Goal: Task Accomplishment & Management: Manage account settings

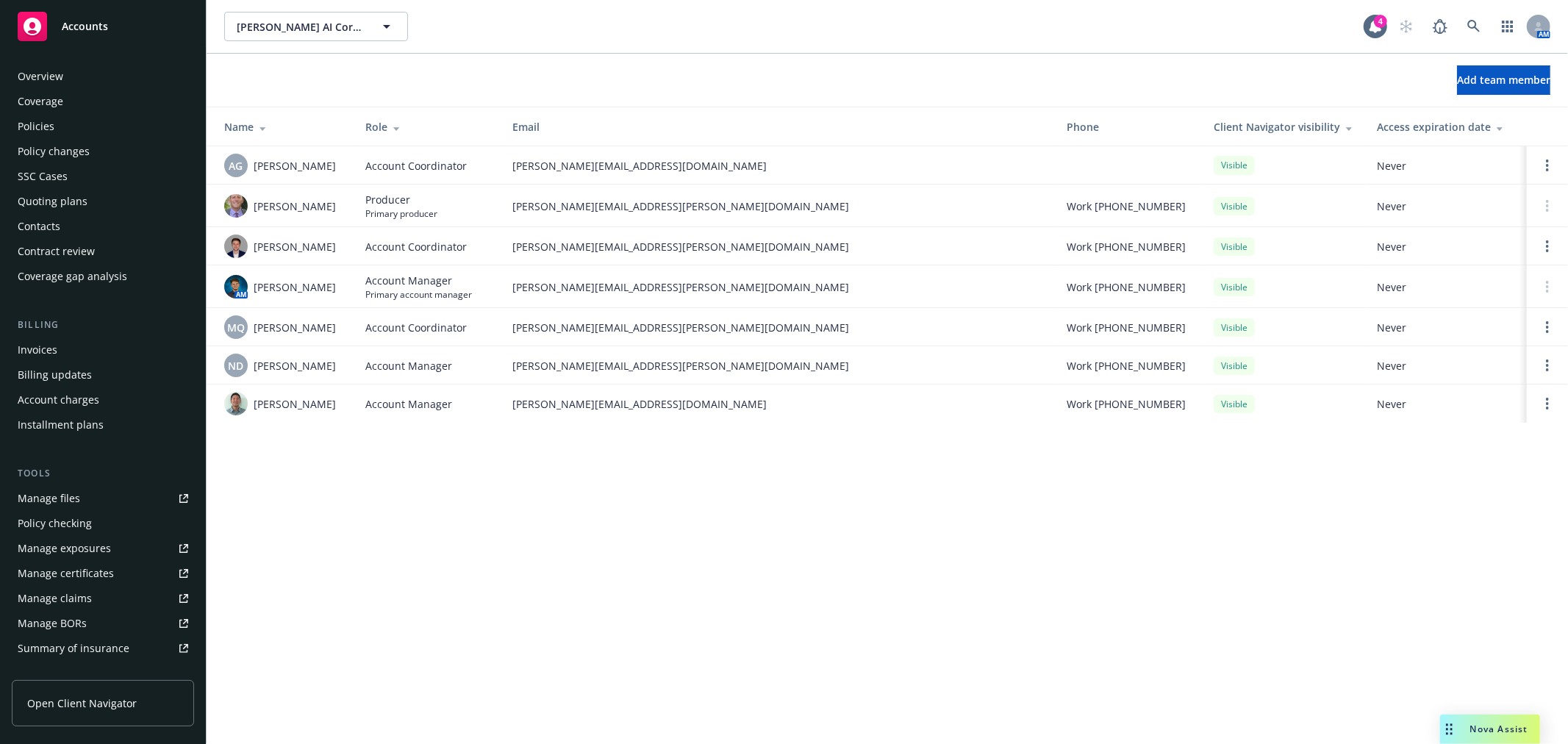
scroll to position [237, 0]
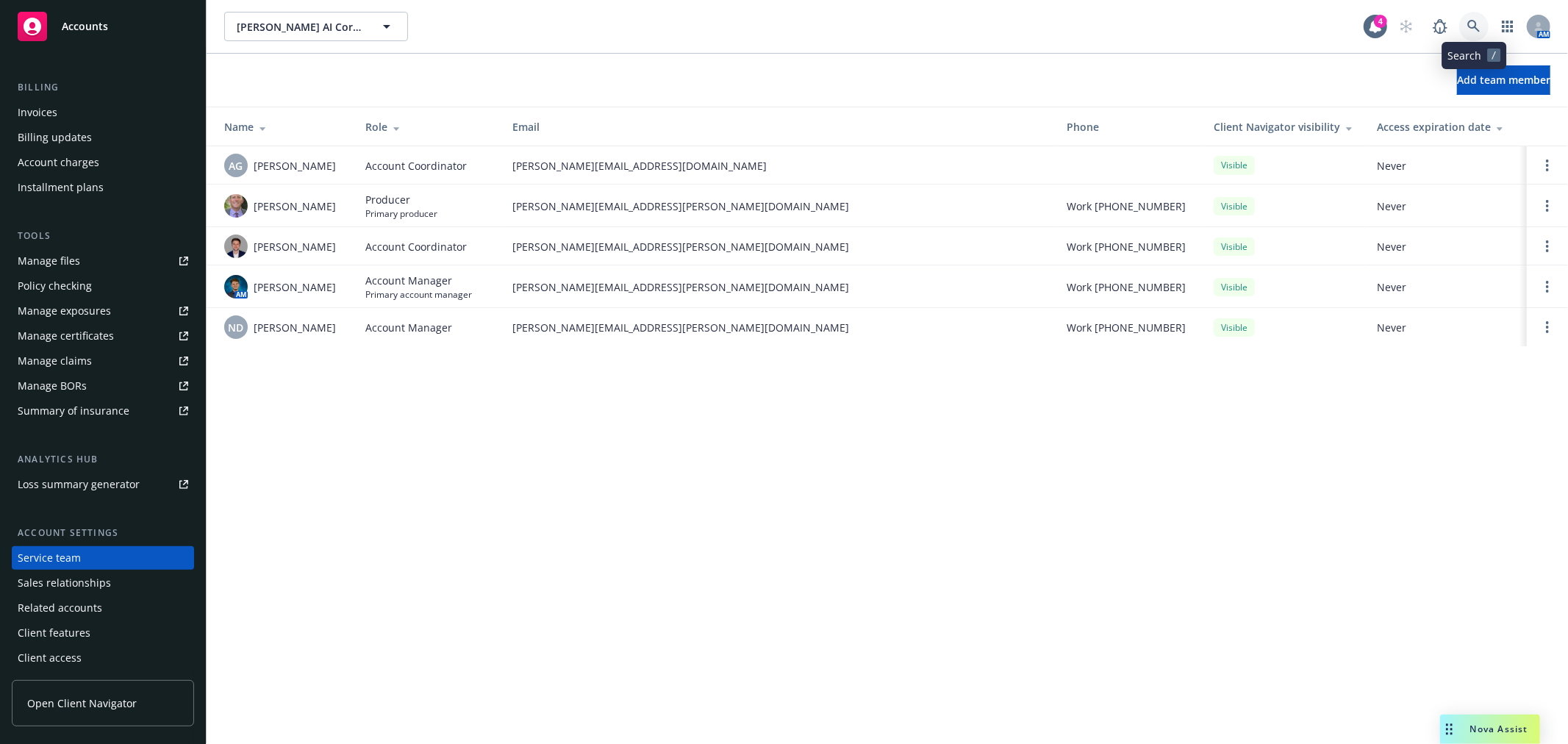
click at [1473, 37] on link at bounding box center [1474, 26] width 29 height 29
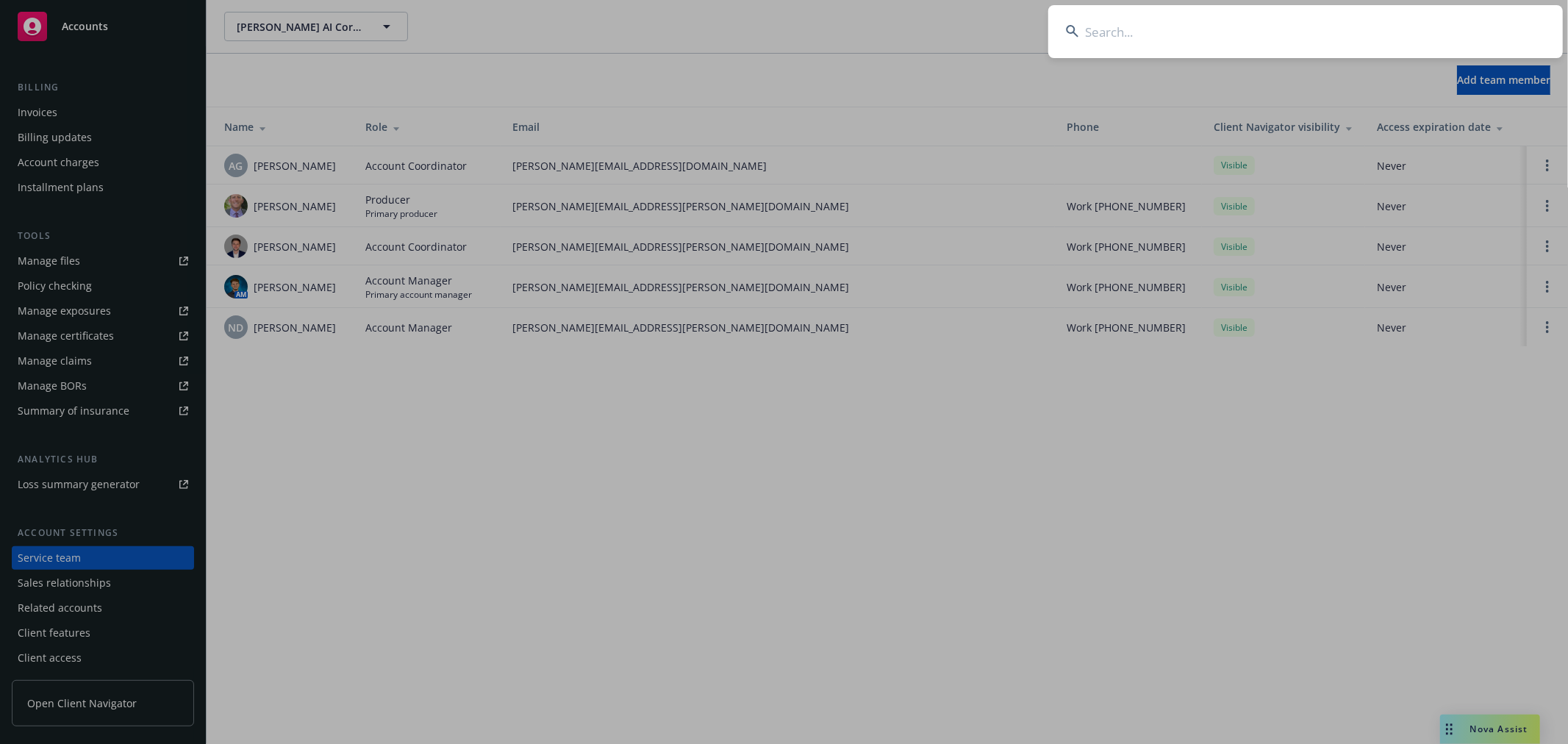
click at [1468, 33] on input at bounding box center [1306, 32] width 515 height 53
type input "alation"
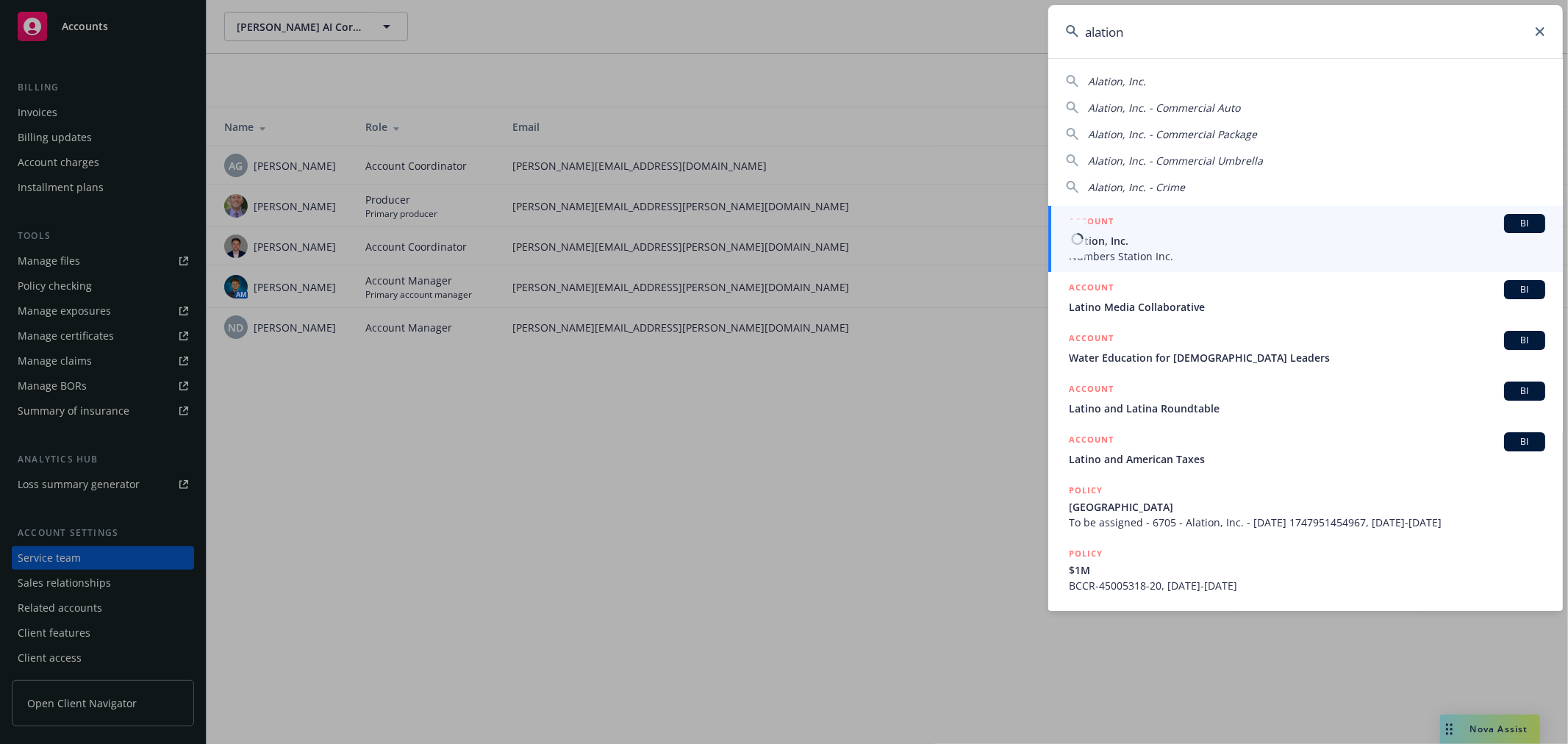
click at [1167, 246] on span "Alation, Inc." at bounding box center [1307, 240] width 476 height 16
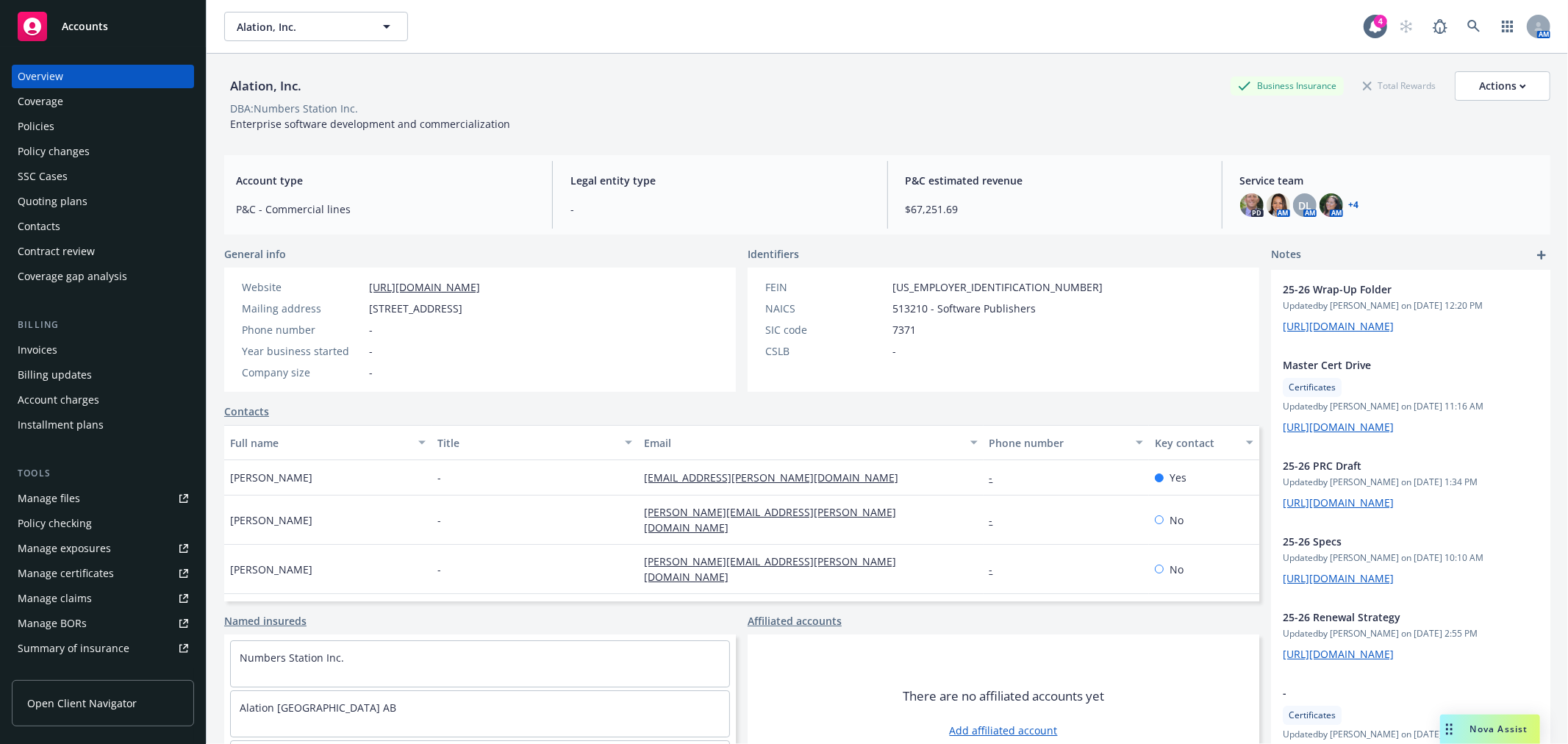
click at [37, 127] on div "Policies" at bounding box center [36, 127] width 37 height 24
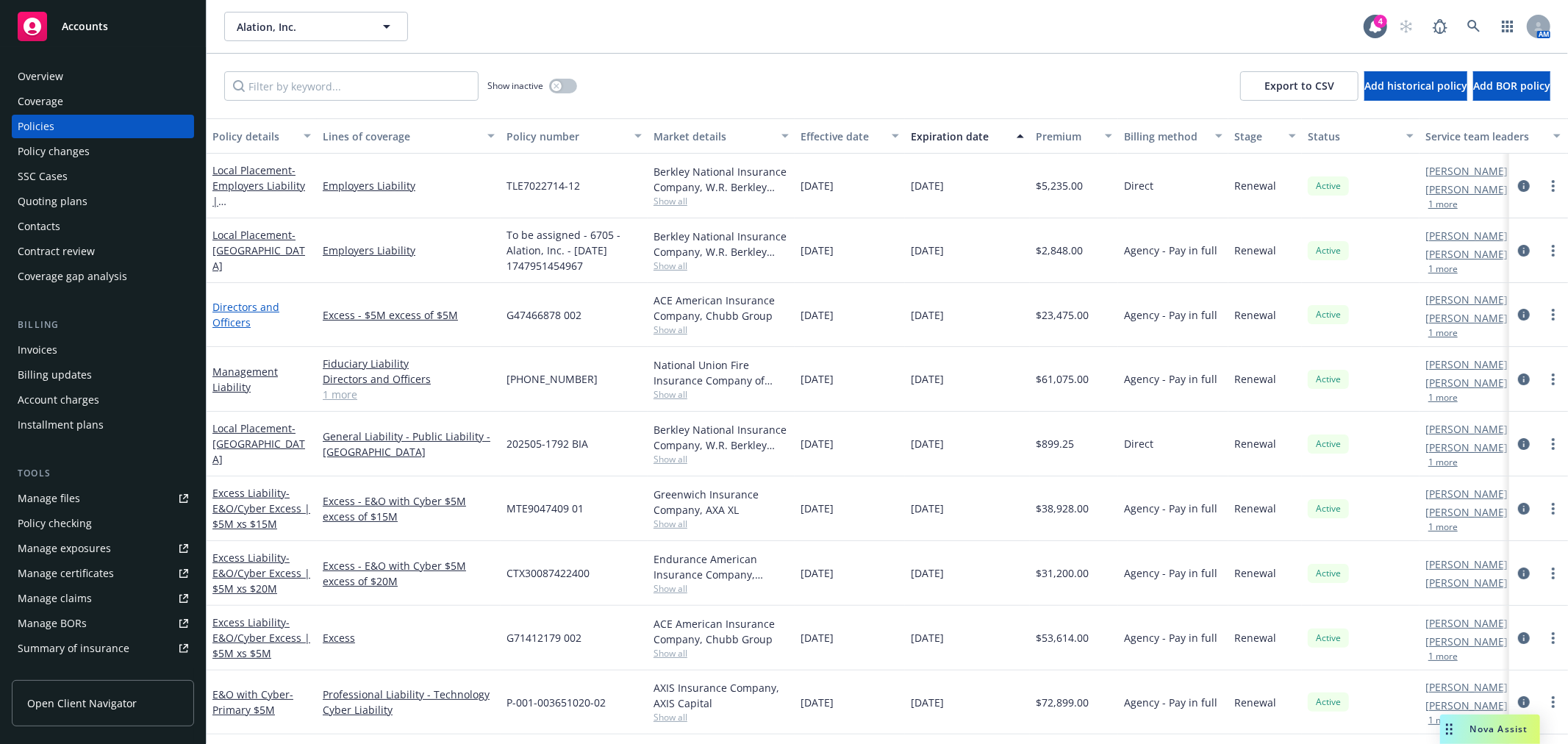
click at [232, 320] on link "Directors and Officers" at bounding box center [246, 315] width 67 height 29
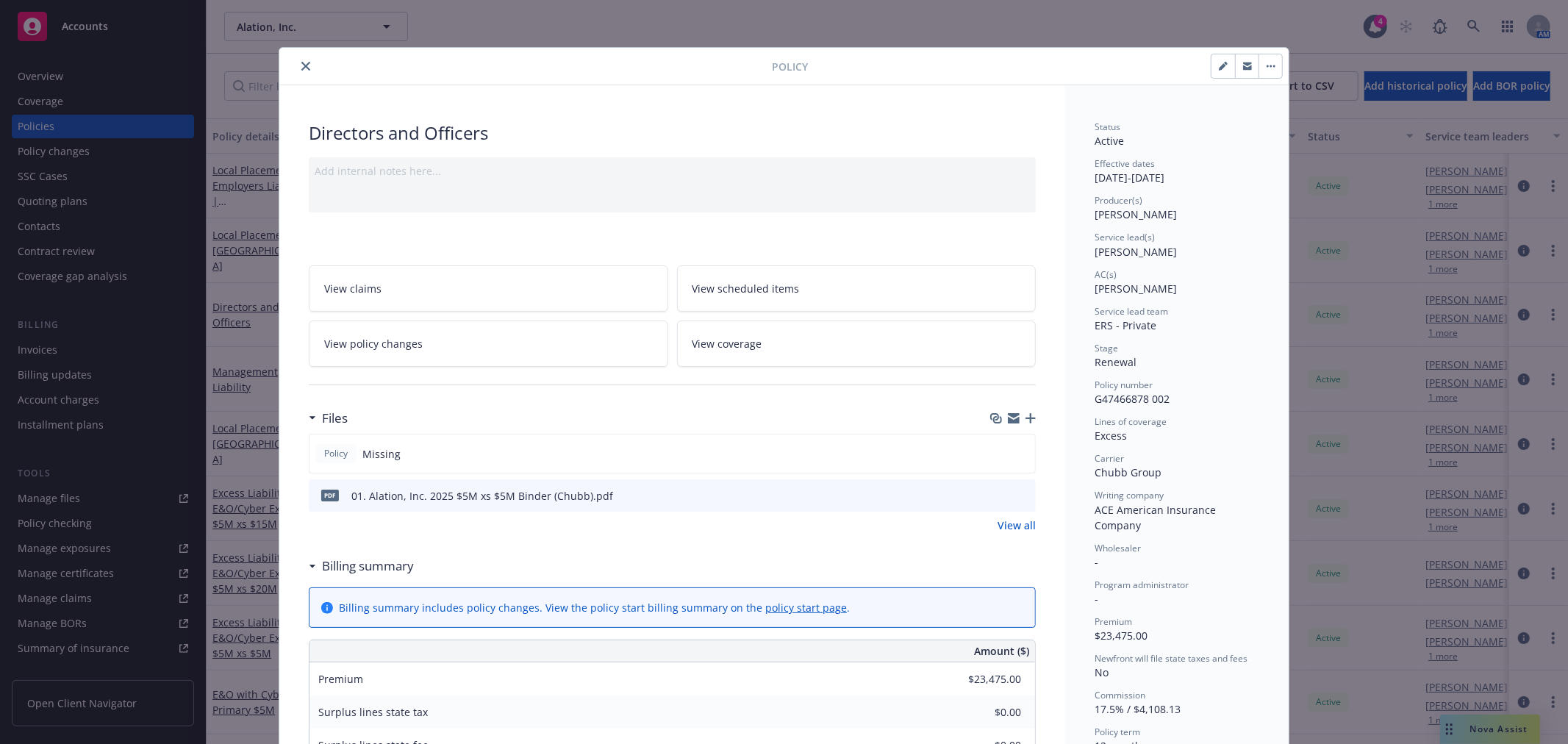
click at [1016, 494] on icon "preview file" at bounding box center [1022, 495] width 14 height 10
click at [299, 75] on div "Policy" at bounding box center [784, 66] width 1009 height 37
click at [301, 67] on icon "close" at bounding box center [306, 67] width 9 height 9
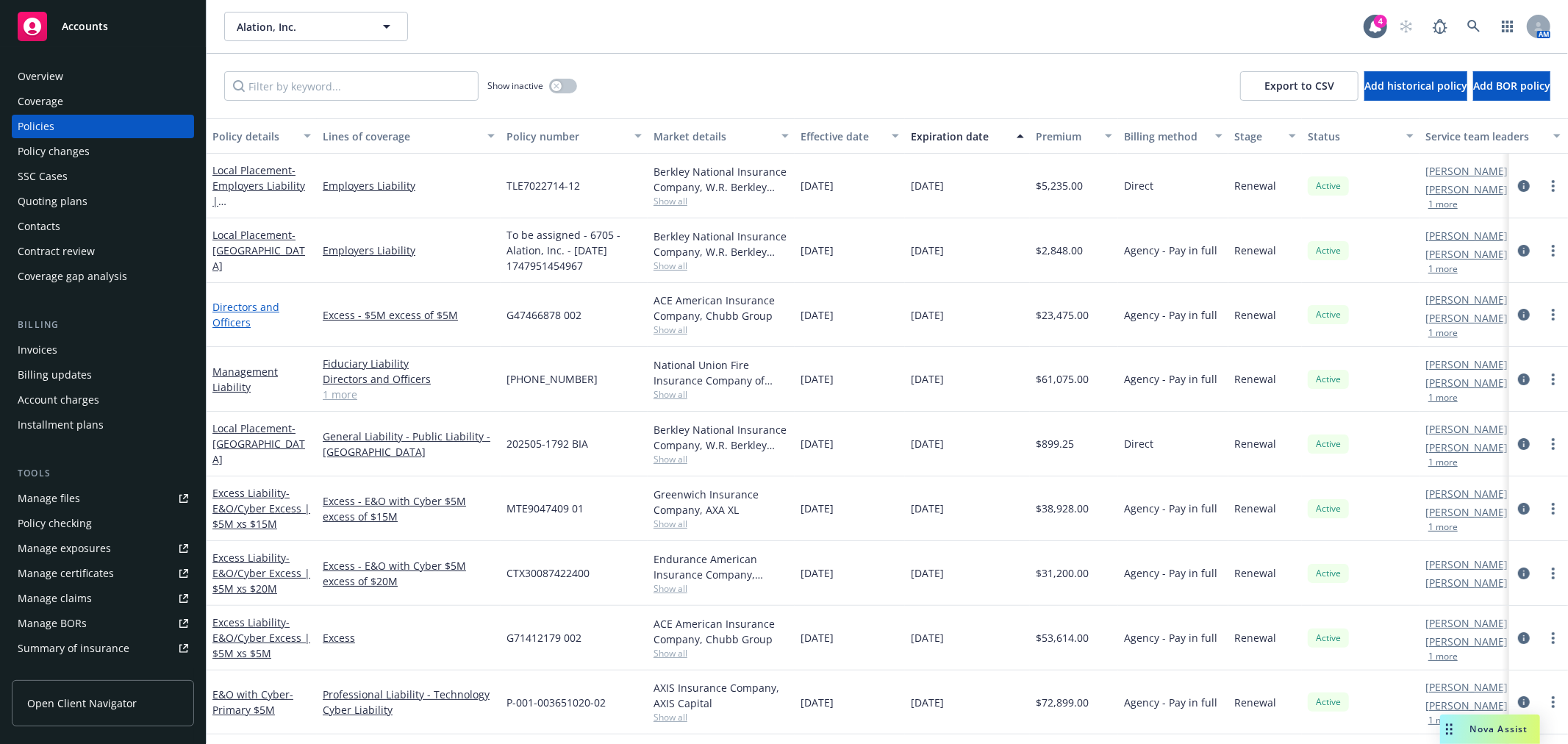
click at [233, 308] on link "Directors and Officers" at bounding box center [246, 315] width 67 height 29
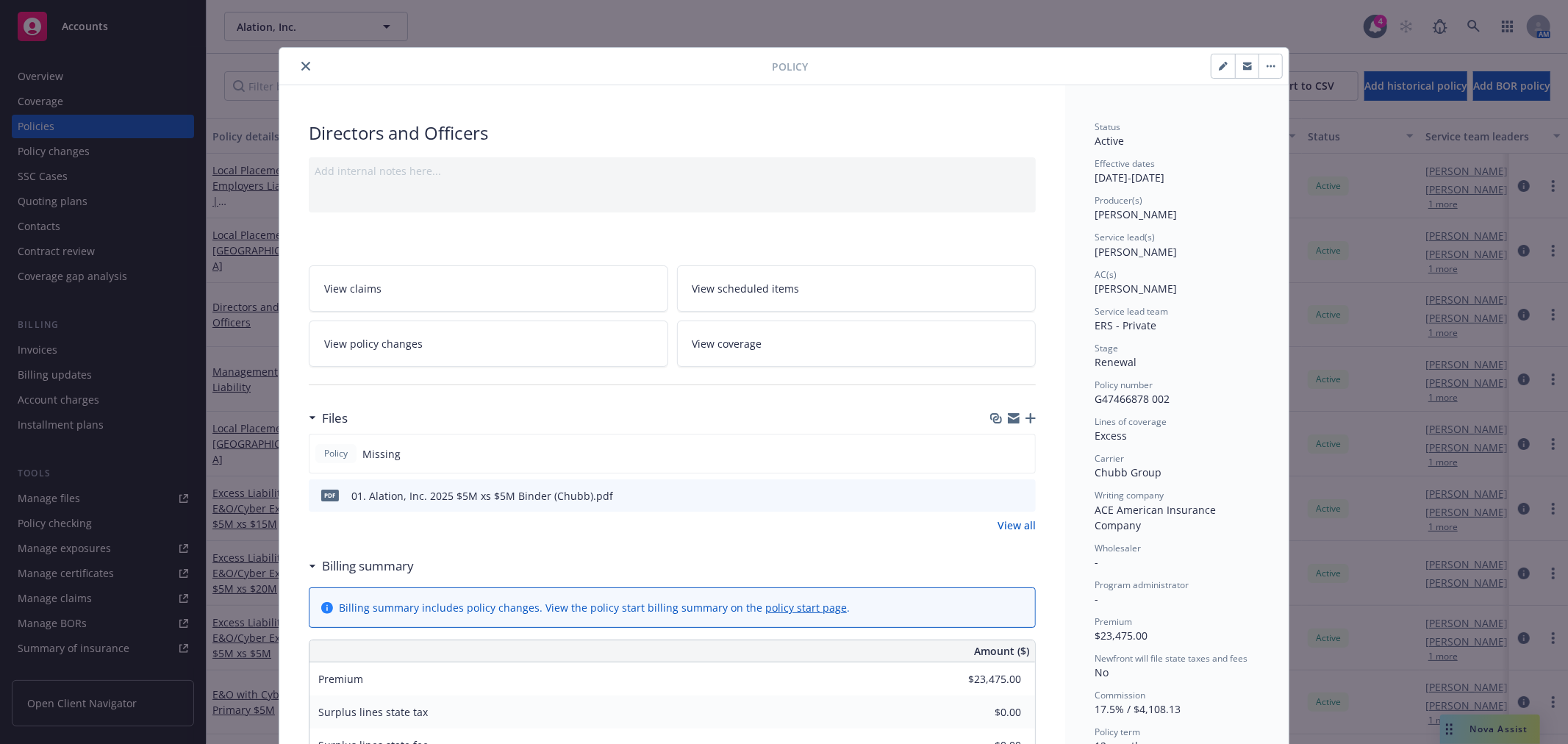
scroll to position [44, 0]
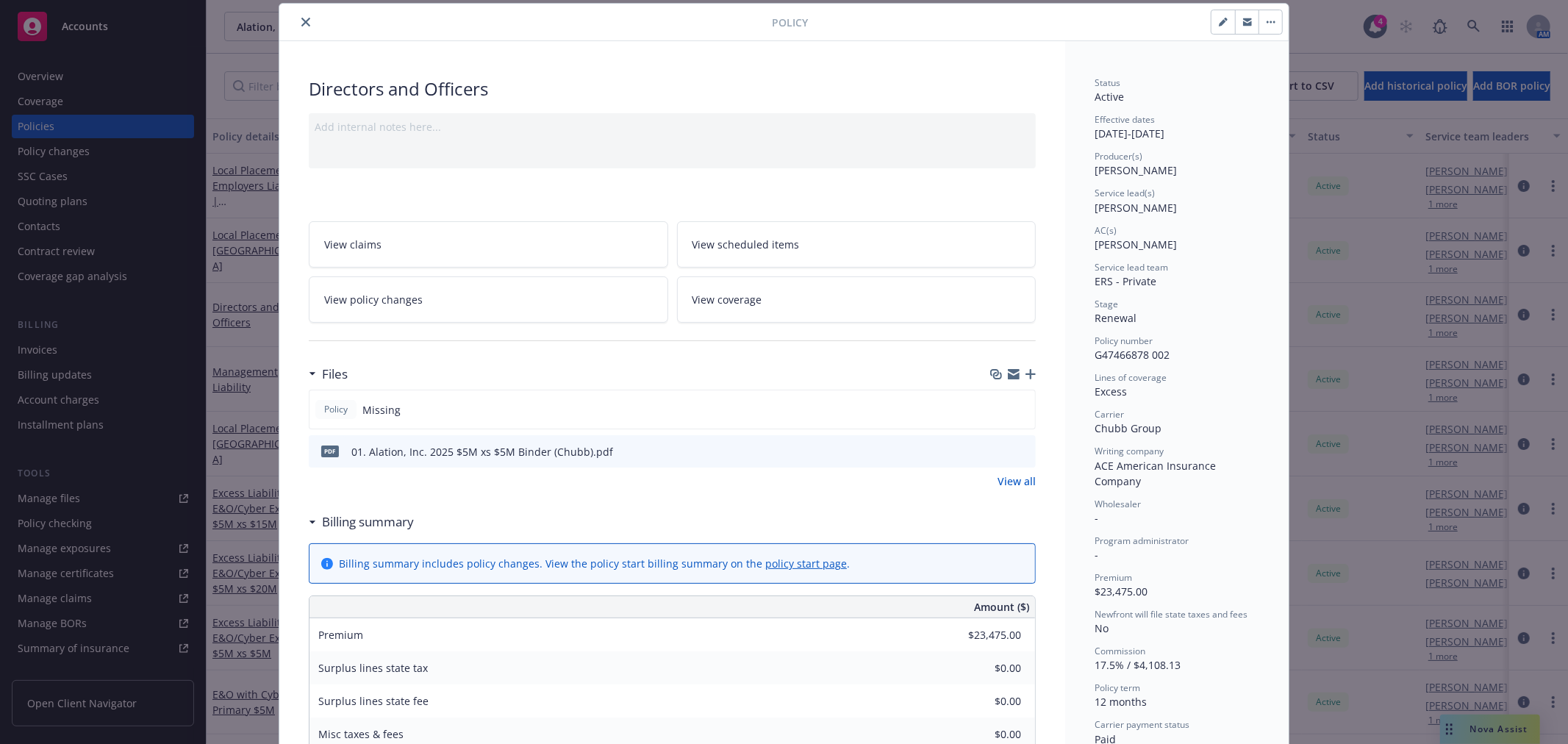
click at [1026, 375] on icon "button" at bounding box center [1030, 373] width 10 height 10
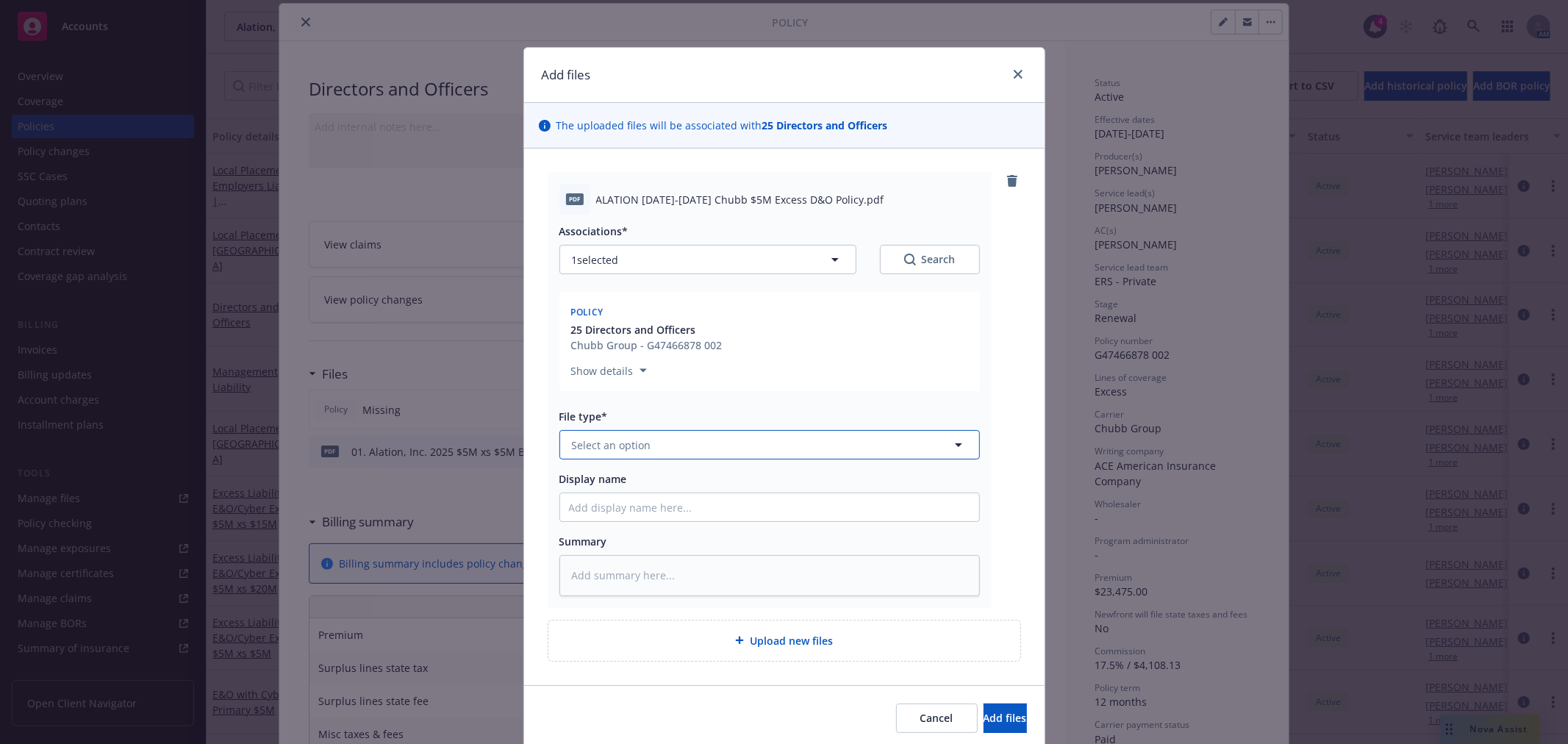
click at [663, 434] on button "Select an option" at bounding box center [769, 445] width 421 height 29
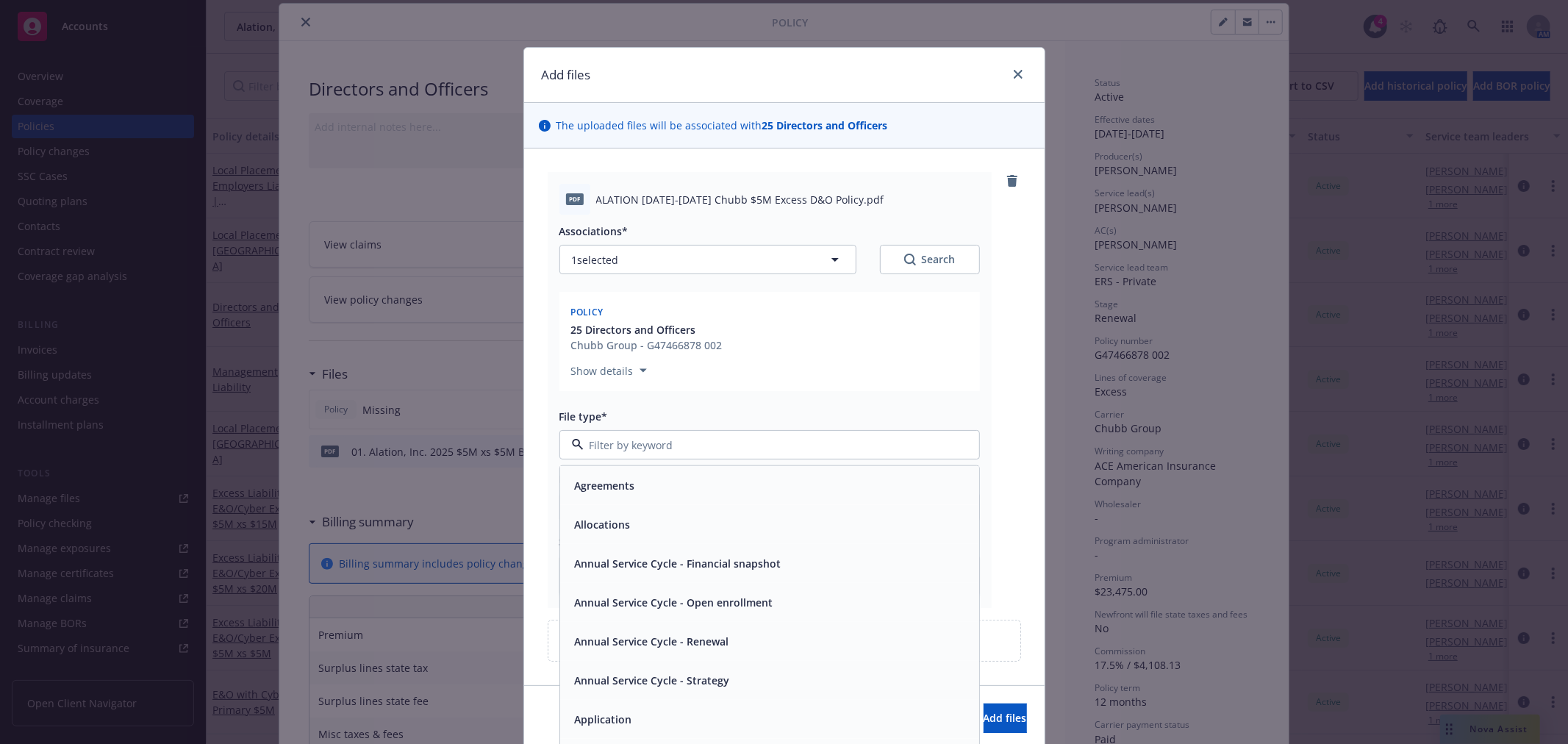
scroll to position [327, 0]
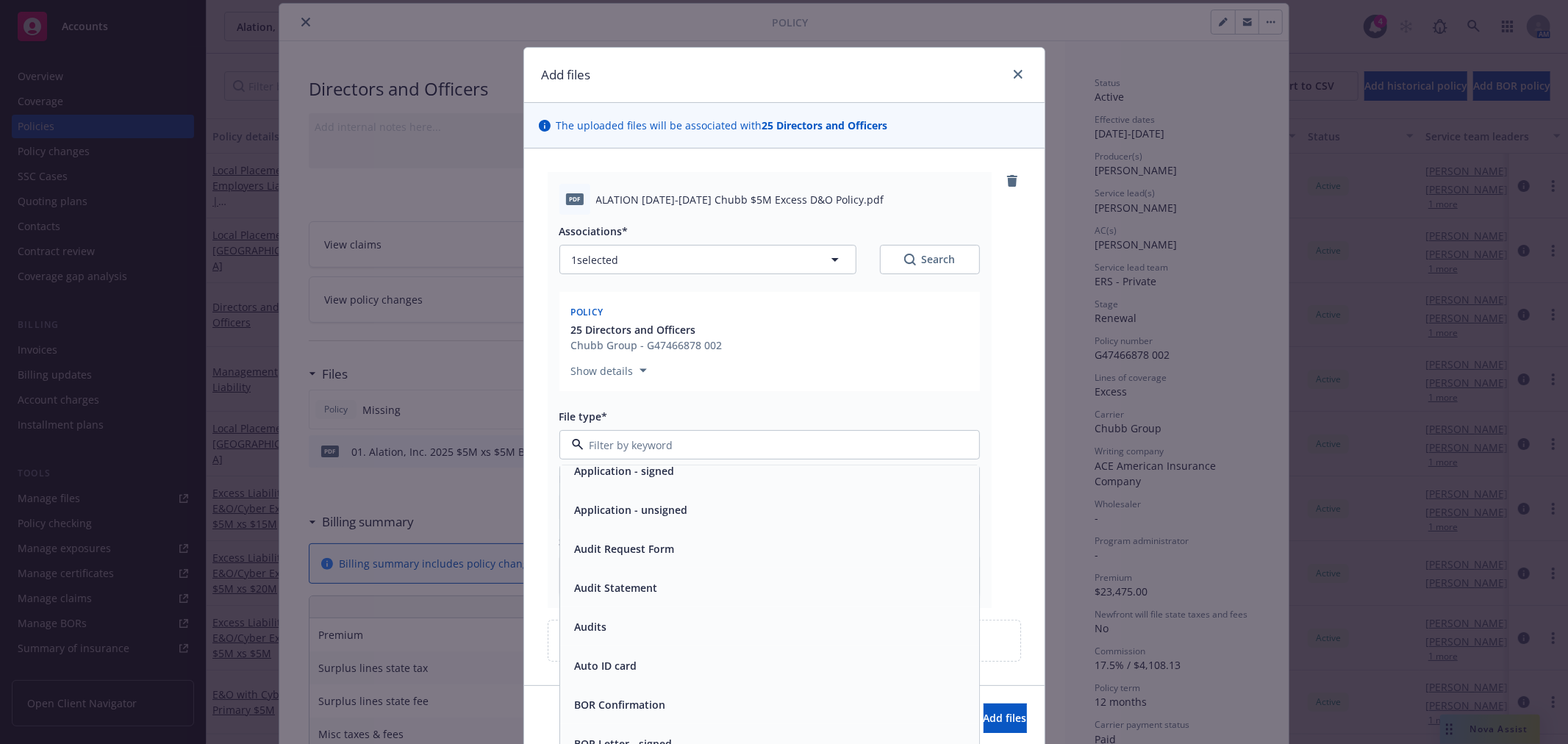
click at [641, 439] on input at bounding box center [767, 445] width 366 height 16
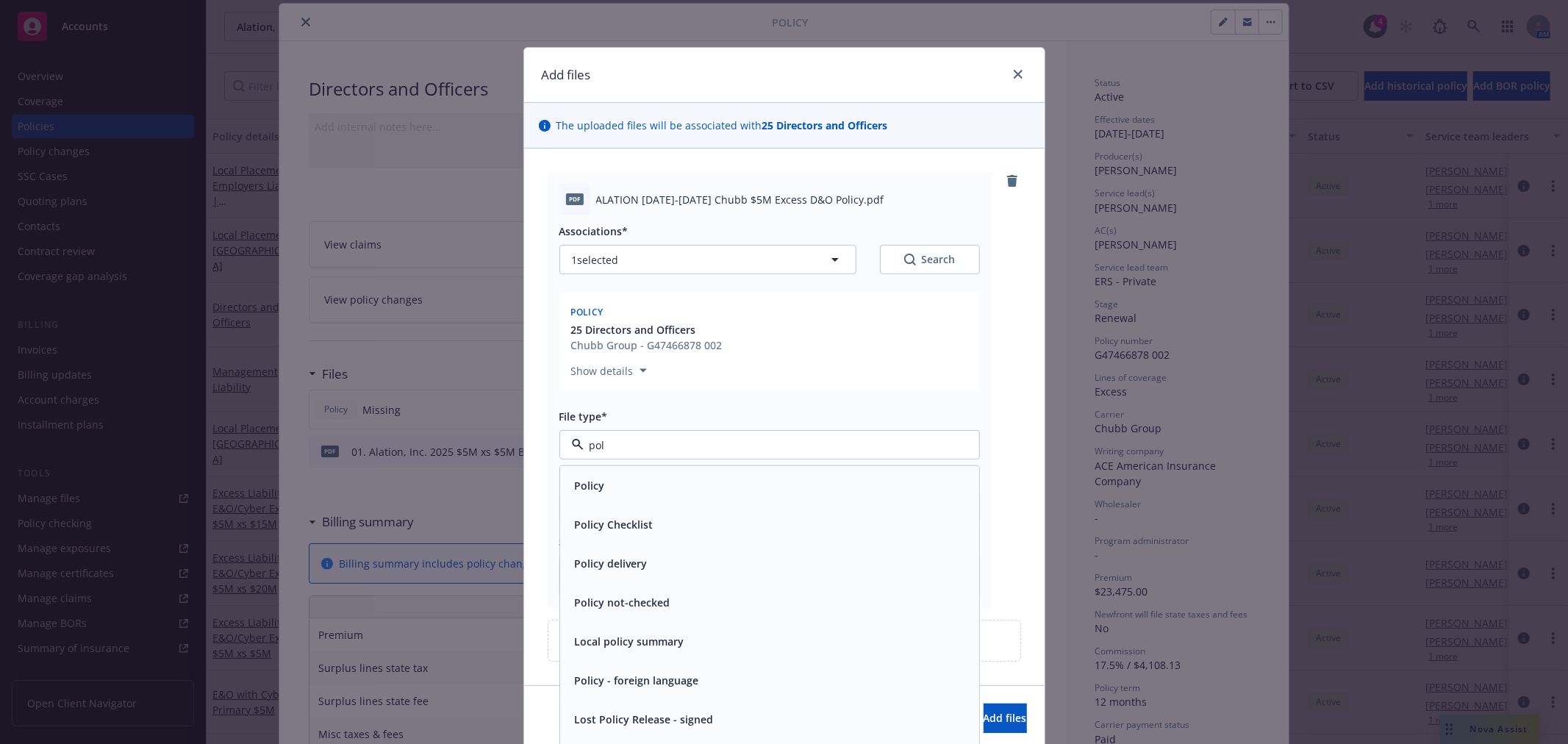
scroll to position [0, 0]
type input "poli"
click at [984, 704] on button "Add files" at bounding box center [1006, 718] width 44 height 29
click at [615, 481] on div "Policy" at bounding box center [770, 485] width 402 height 21
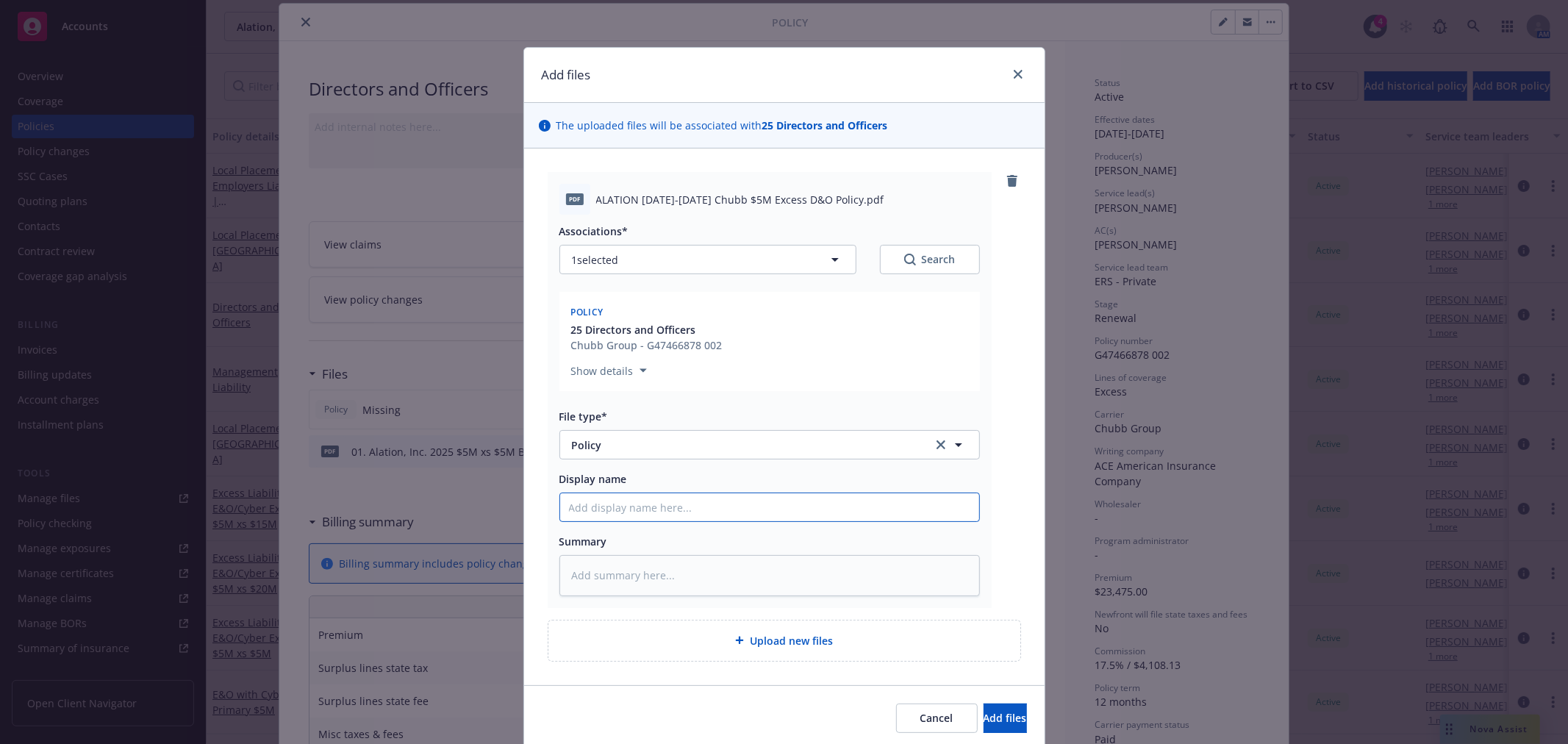
click at [615, 513] on input "Display name" at bounding box center [769, 508] width 419 height 28
type textarea "x"
type input "Ch"
type textarea "x"
type input "Chu"
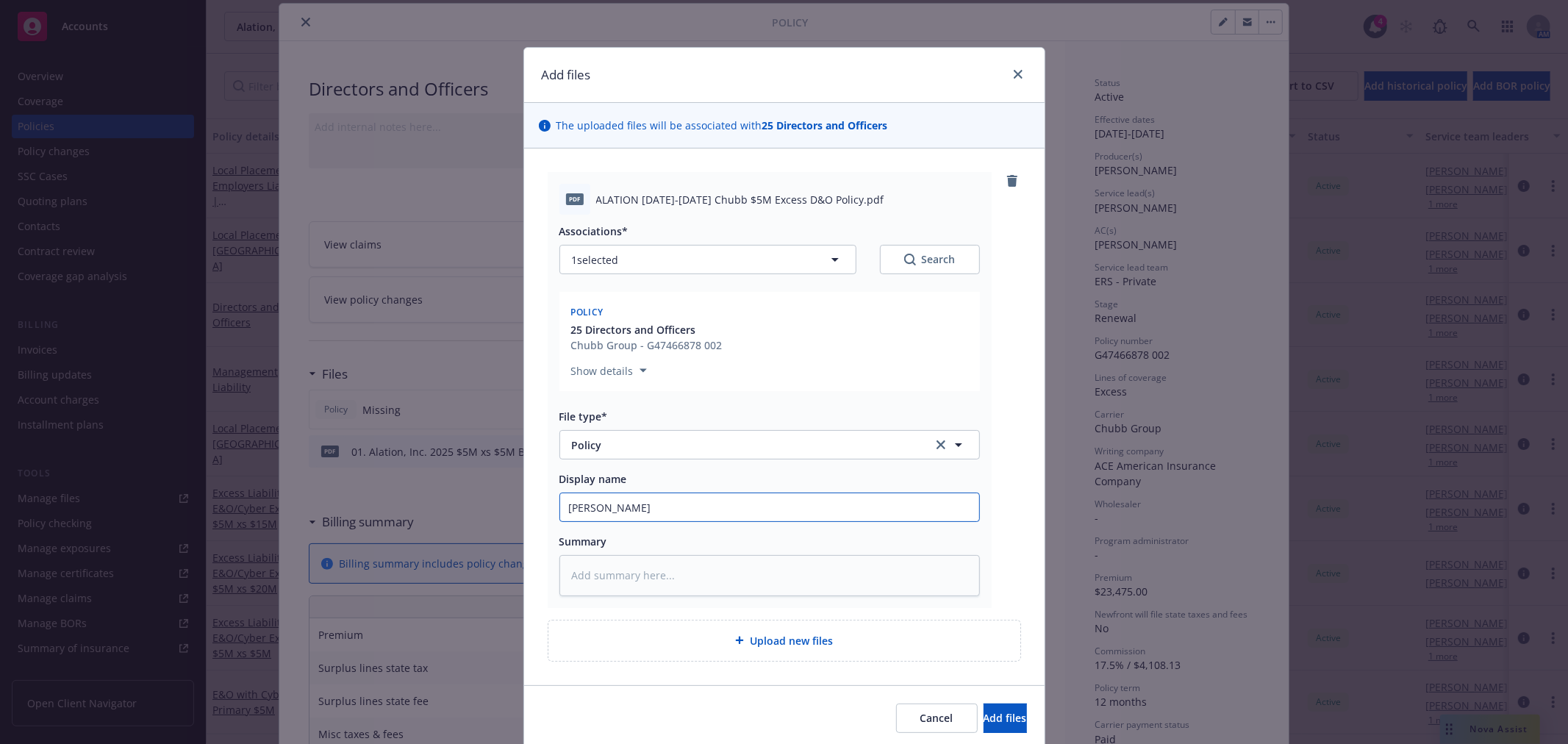
type textarea "x"
type input "Chub"
type textarea "x"
type input "Chubb"
type textarea "x"
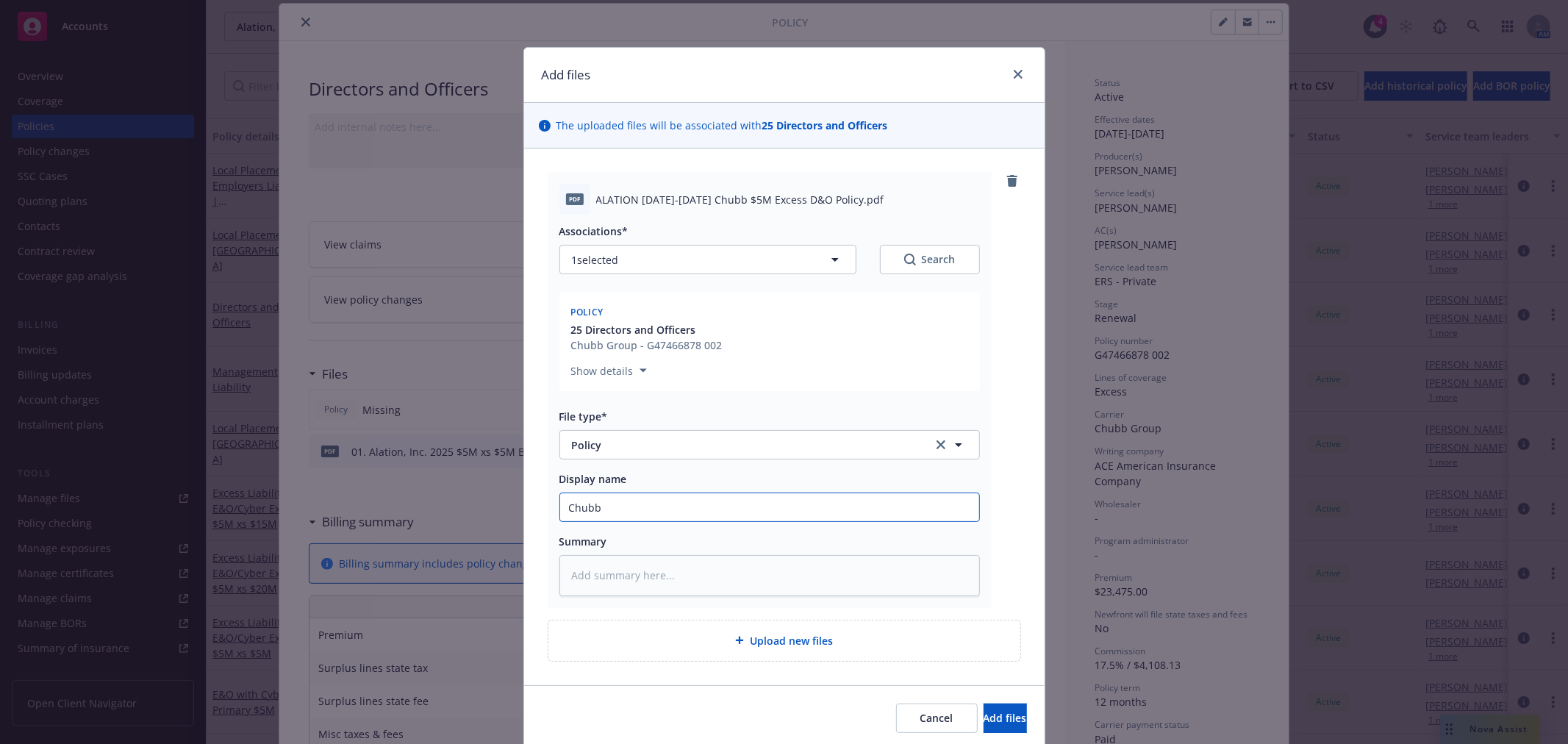
type input "Chubb"
type textarea "x"
type input "Chubb E"
type textarea "x"
type input "Chubb Ex"
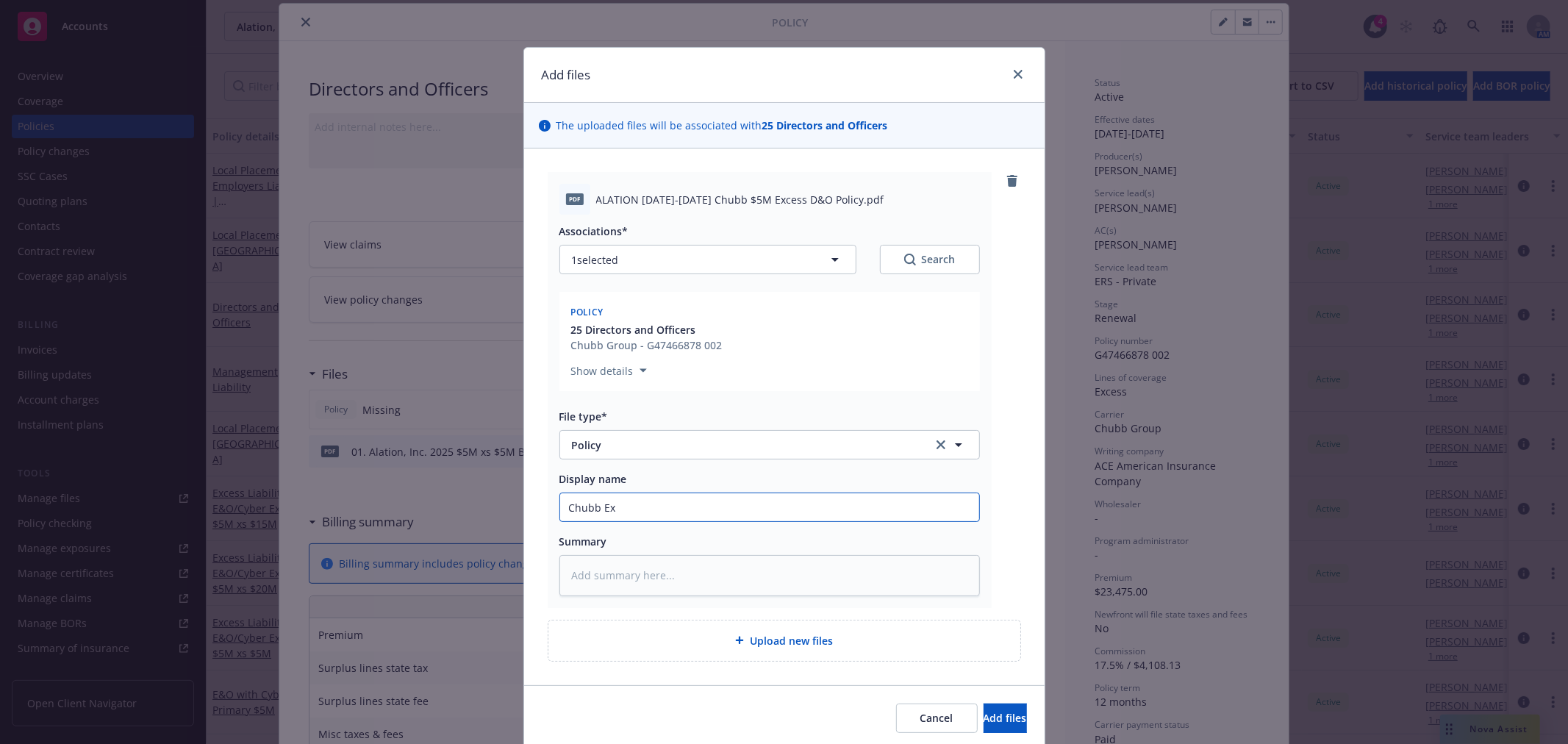
type textarea "x"
type input "Chubb Exc"
type textarea "x"
type input "Chubb Exce"
type textarea "x"
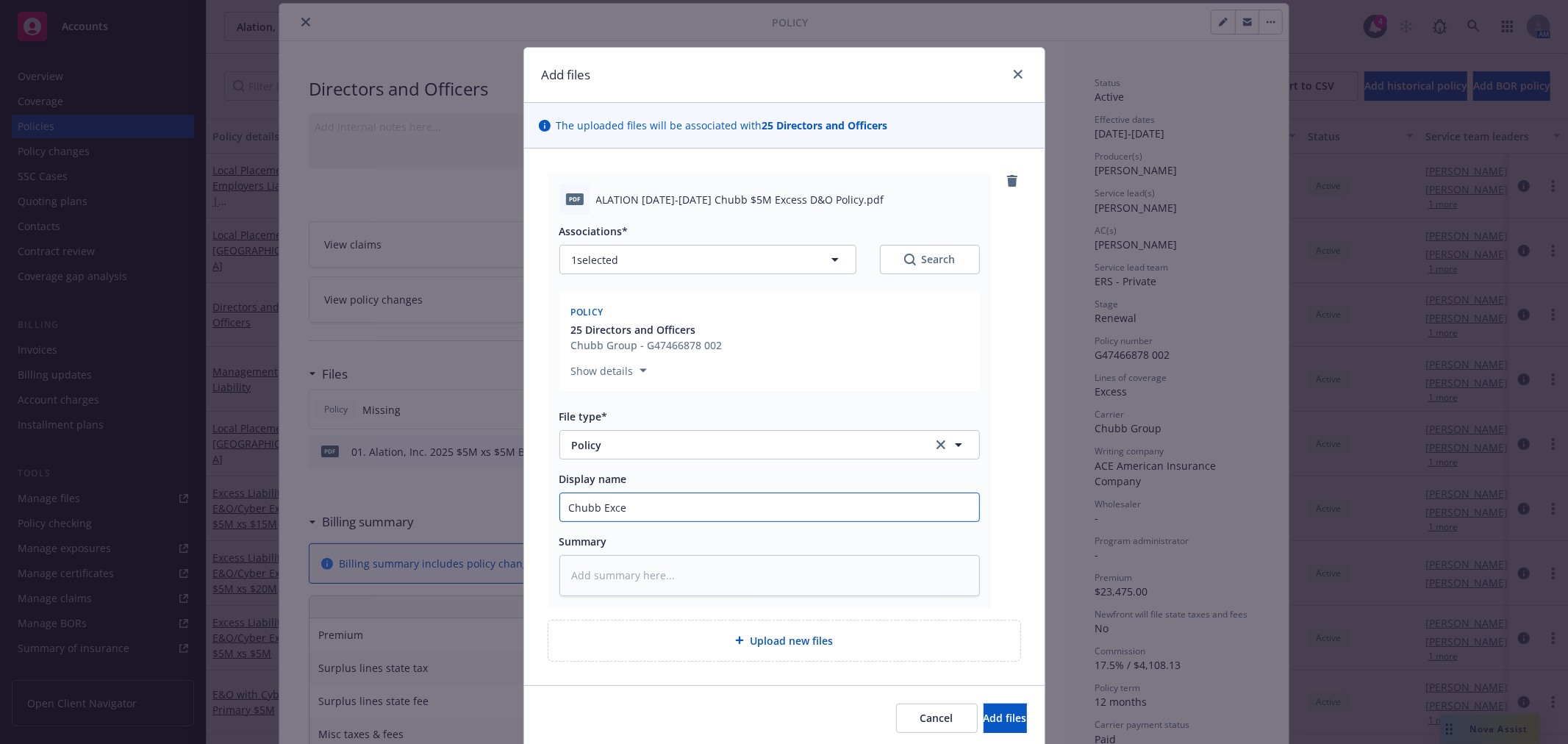
type input "Chubb Exces"
type textarea "x"
type input "Chubb Excess"
type textarea "x"
type input "Chubb Excess"
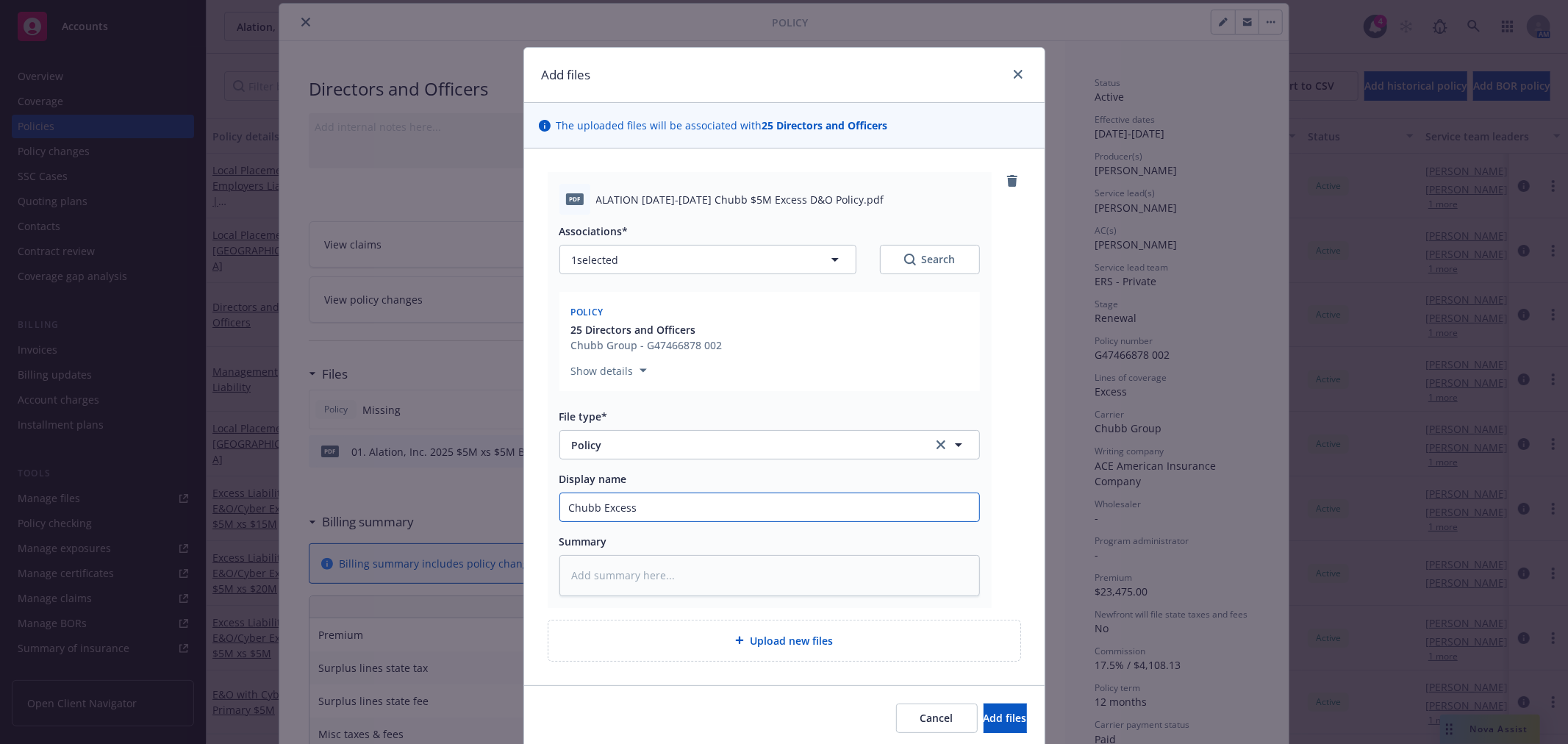
type textarea "x"
type input "Chubb Excess D"
type textarea "x"
type input "Chubb Excess D&"
type textarea "x"
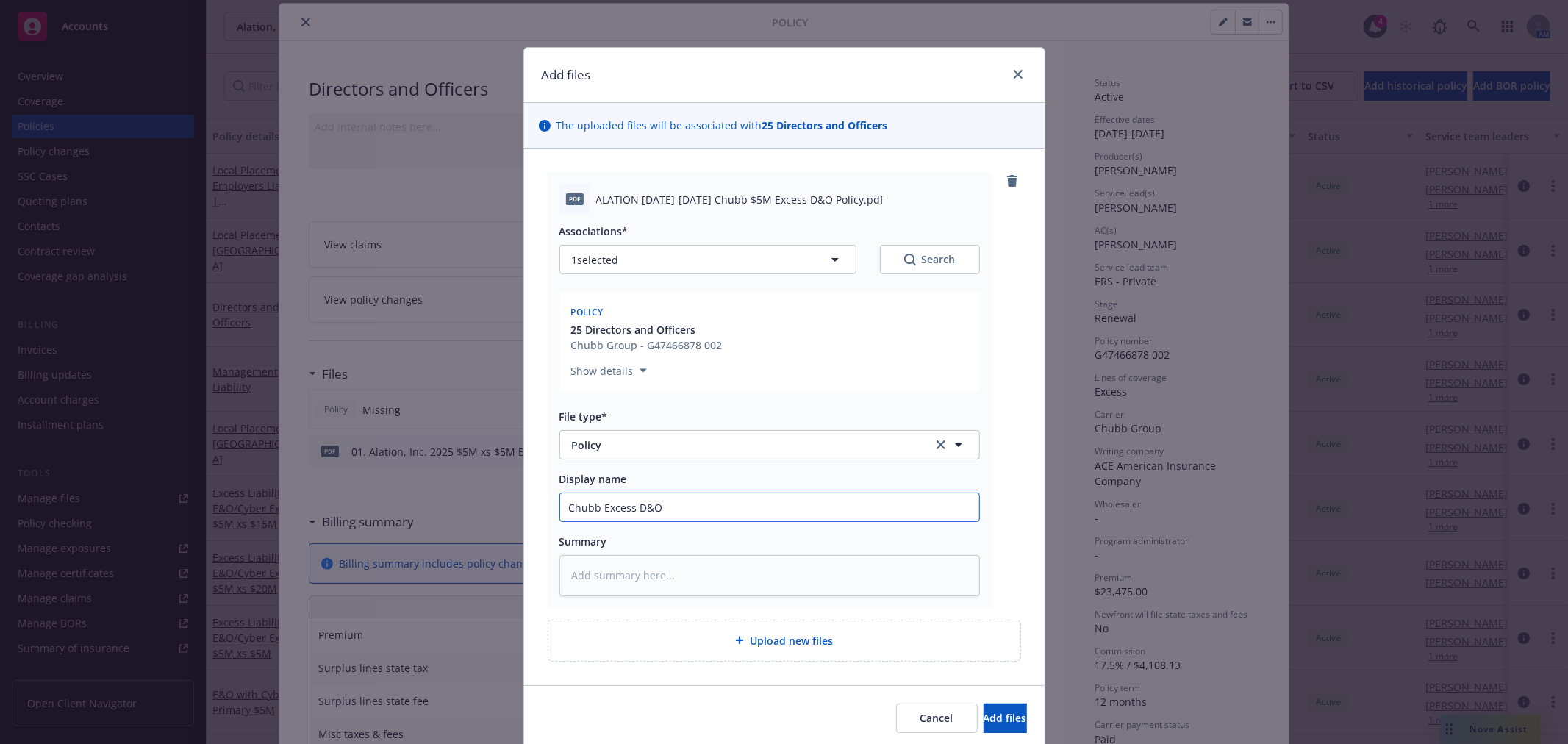
type input "Chubb Excess D&O"
type textarea "x"
type input "Chubb Excess D&O P"
type textarea "x"
type input "Chubb Excess D&O Po"
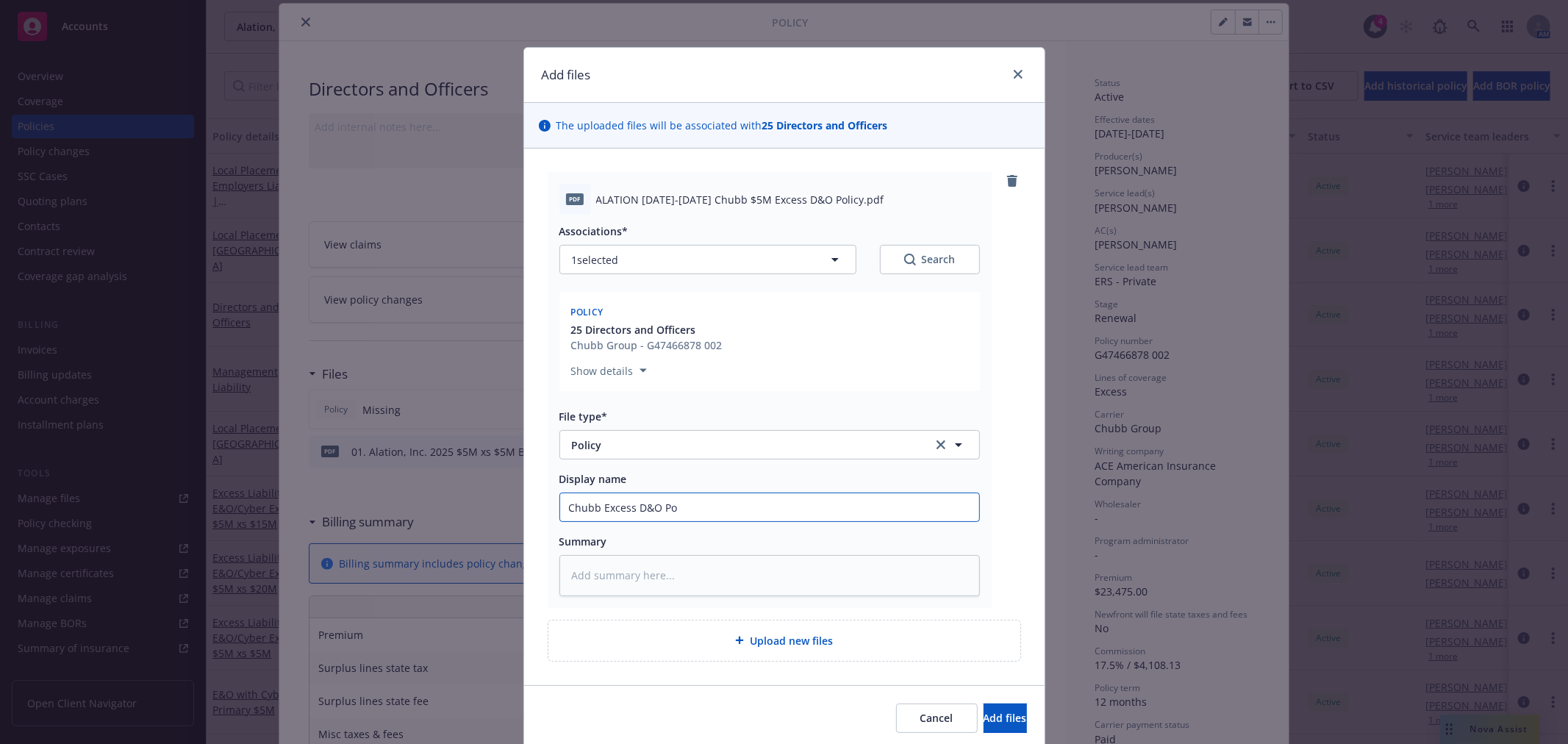
type textarea "x"
type input "Chubb Excess D&O Pol"
type textarea "x"
type input "Chubb Excess D&O Poli"
type textarea "x"
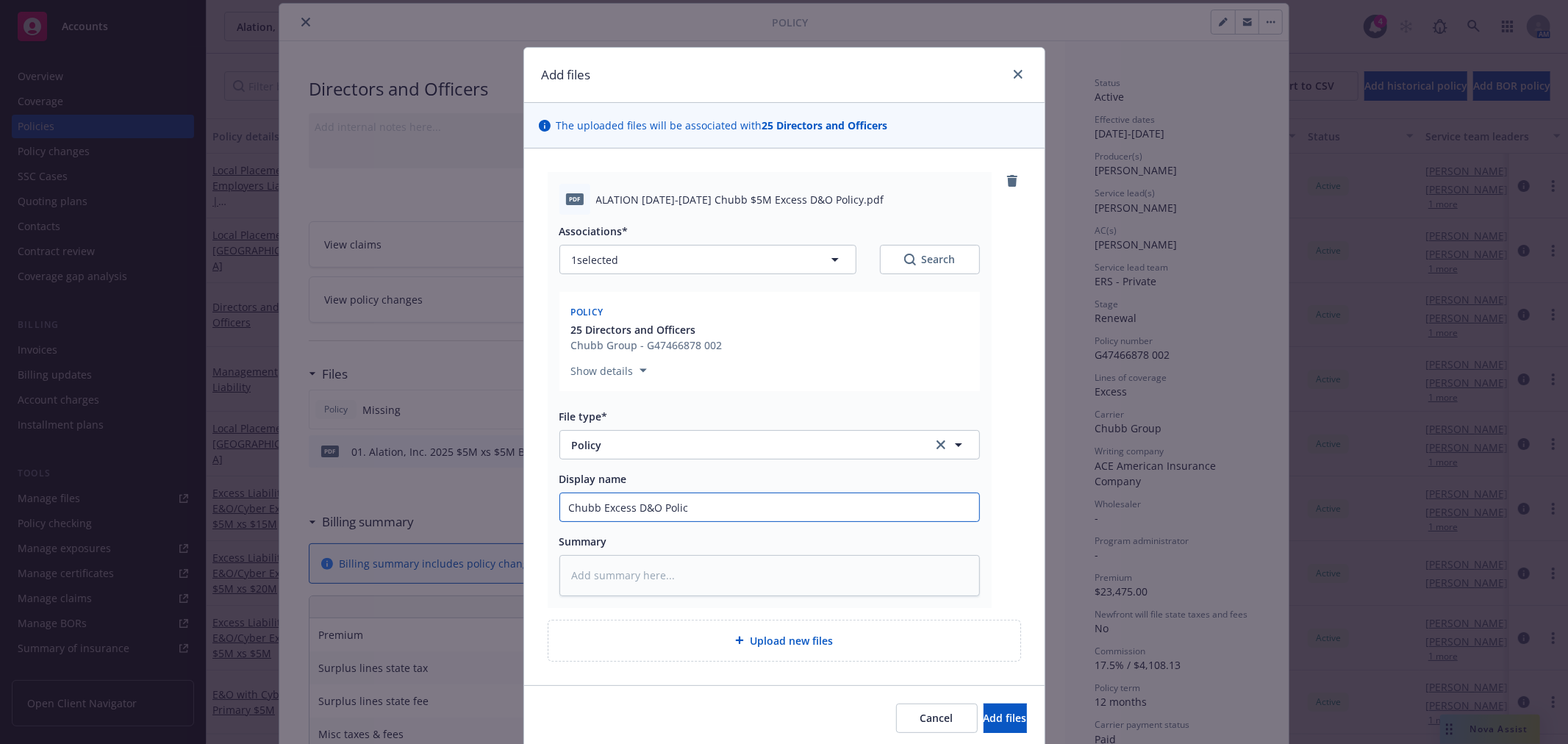
type input "Chubb Excess D&O Policy"
type textarea "x"
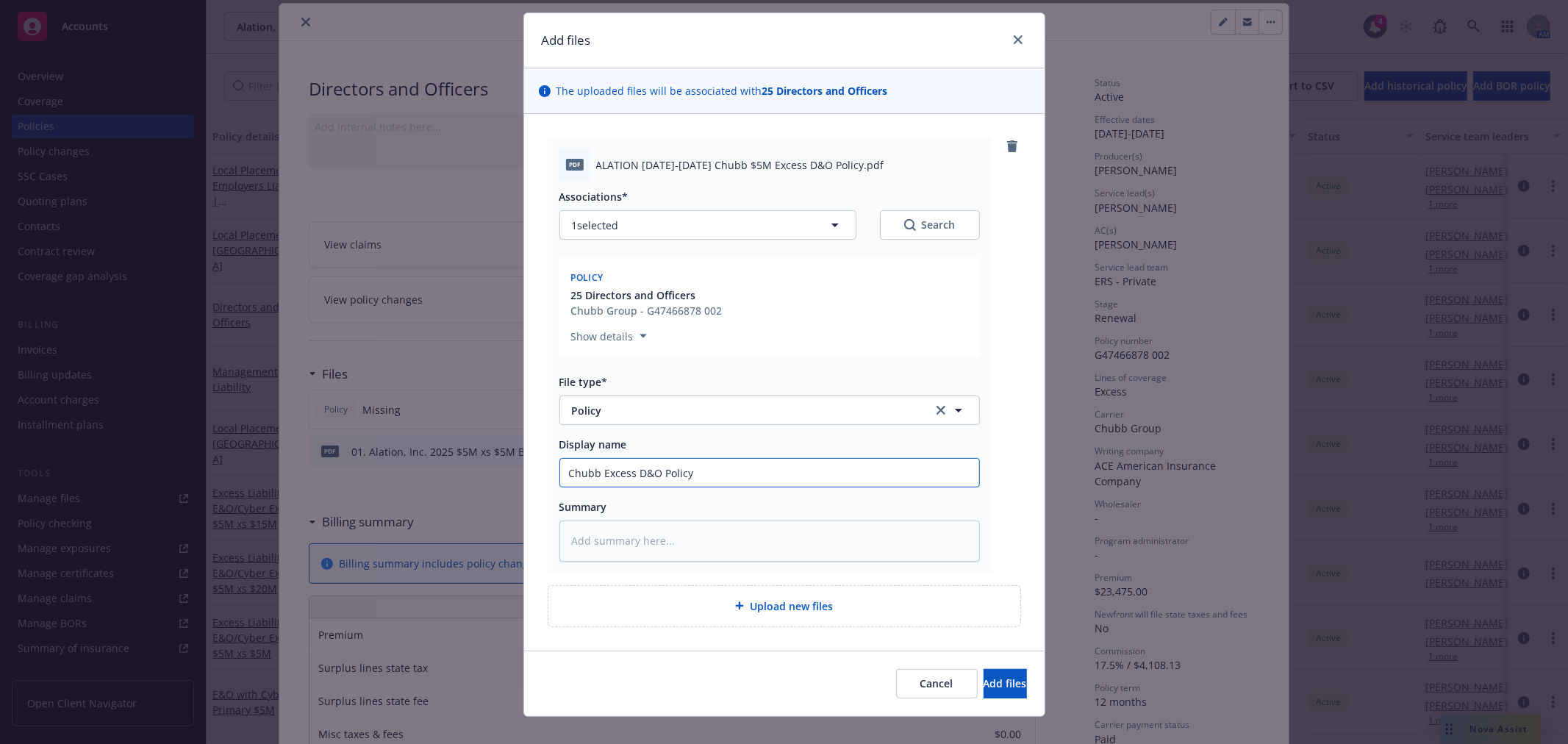
scroll to position [54, 0]
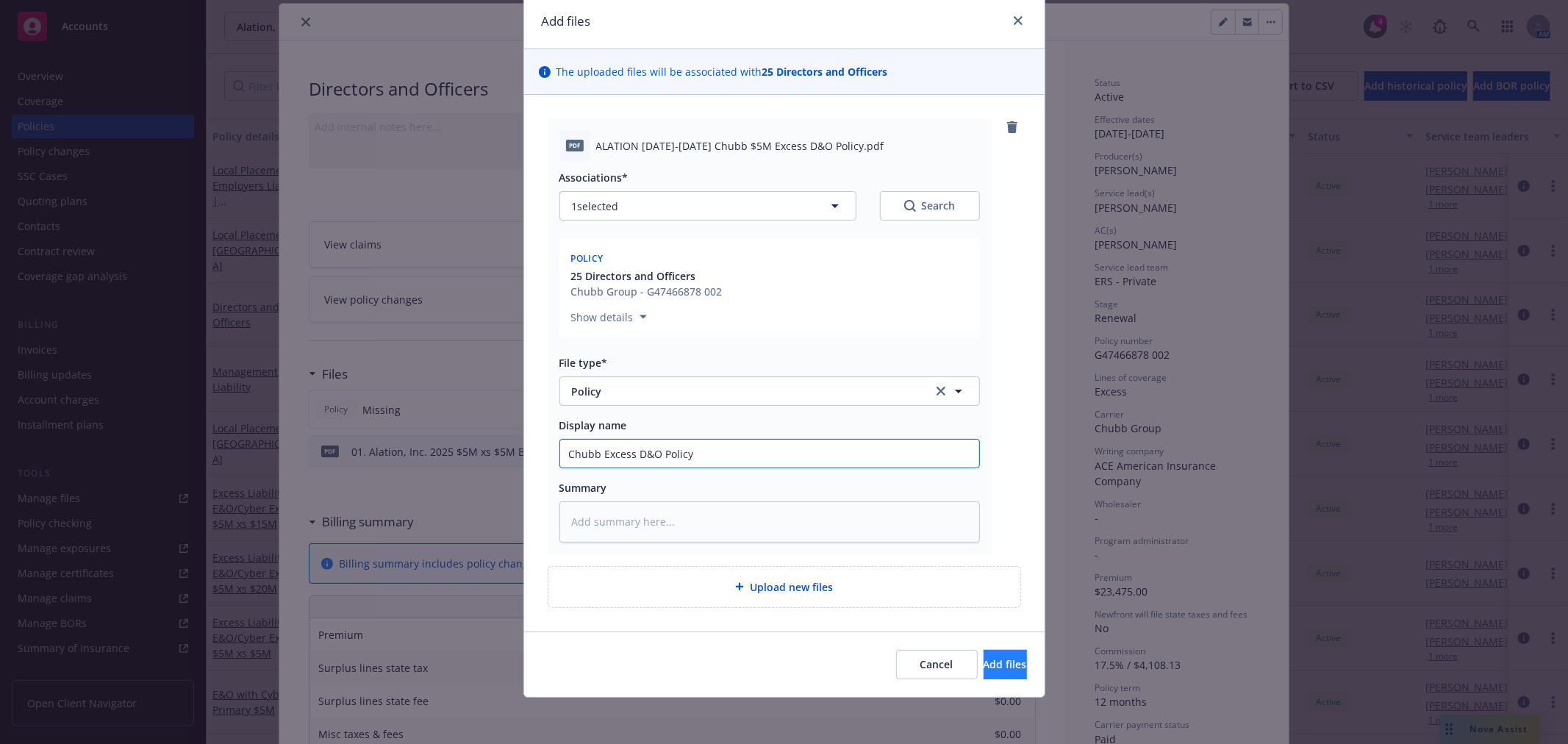
type input "Chubb Excess D&O Policy"
click at [984, 657] on span "Add files" at bounding box center [1006, 664] width 44 height 14
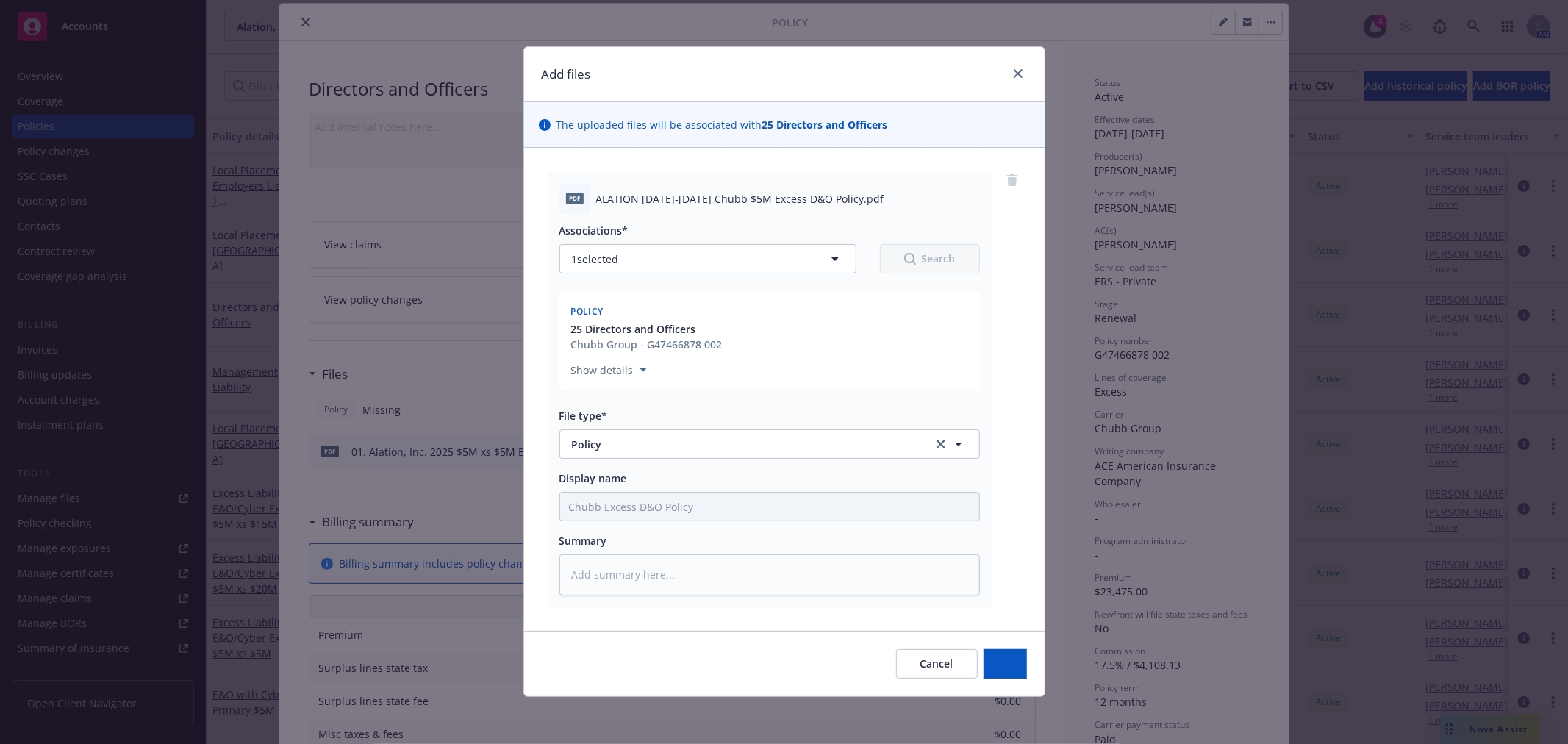
scroll to position [1, 0]
type textarea "x"
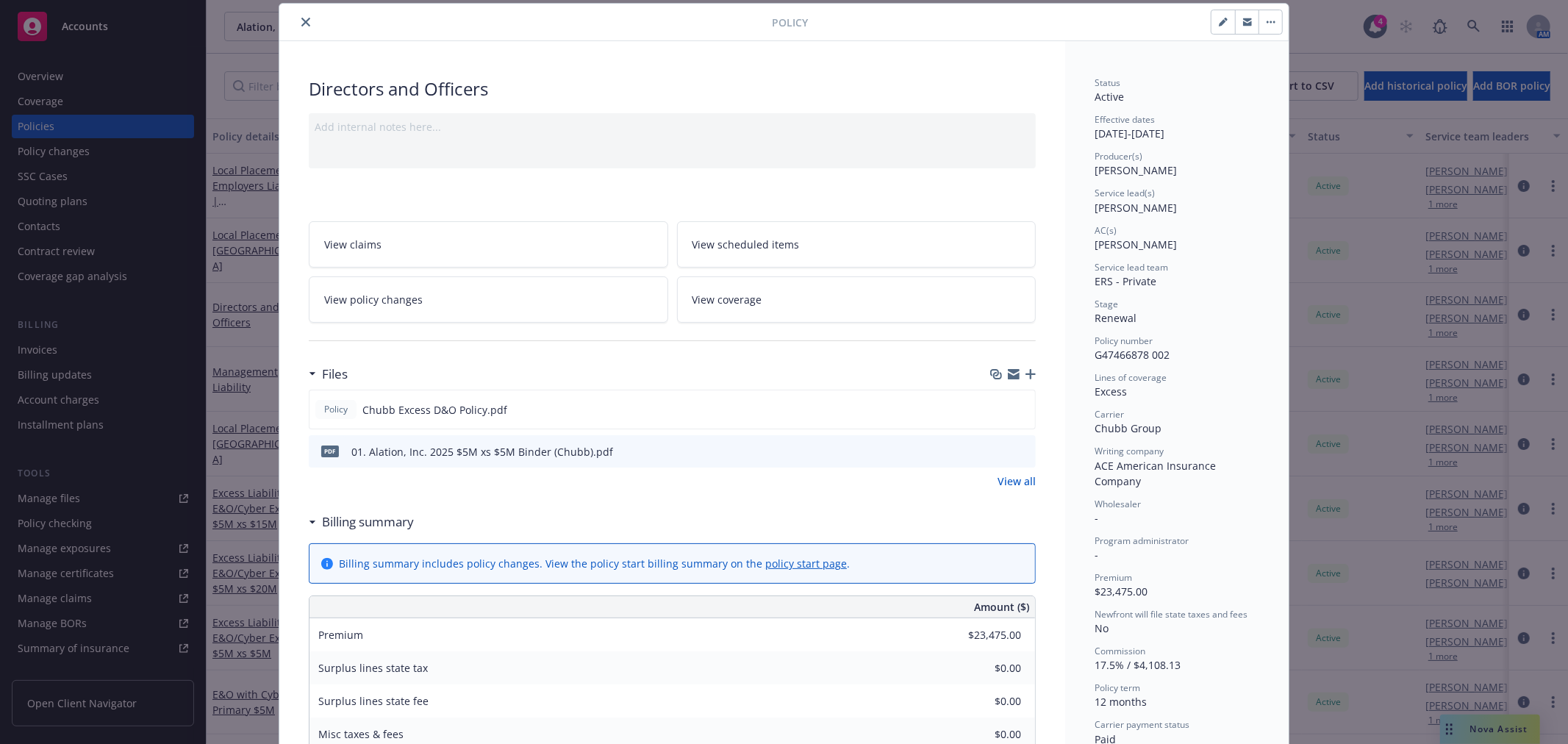
click at [301, 19] on icon "close" at bounding box center [306, 22] width 9 height 9
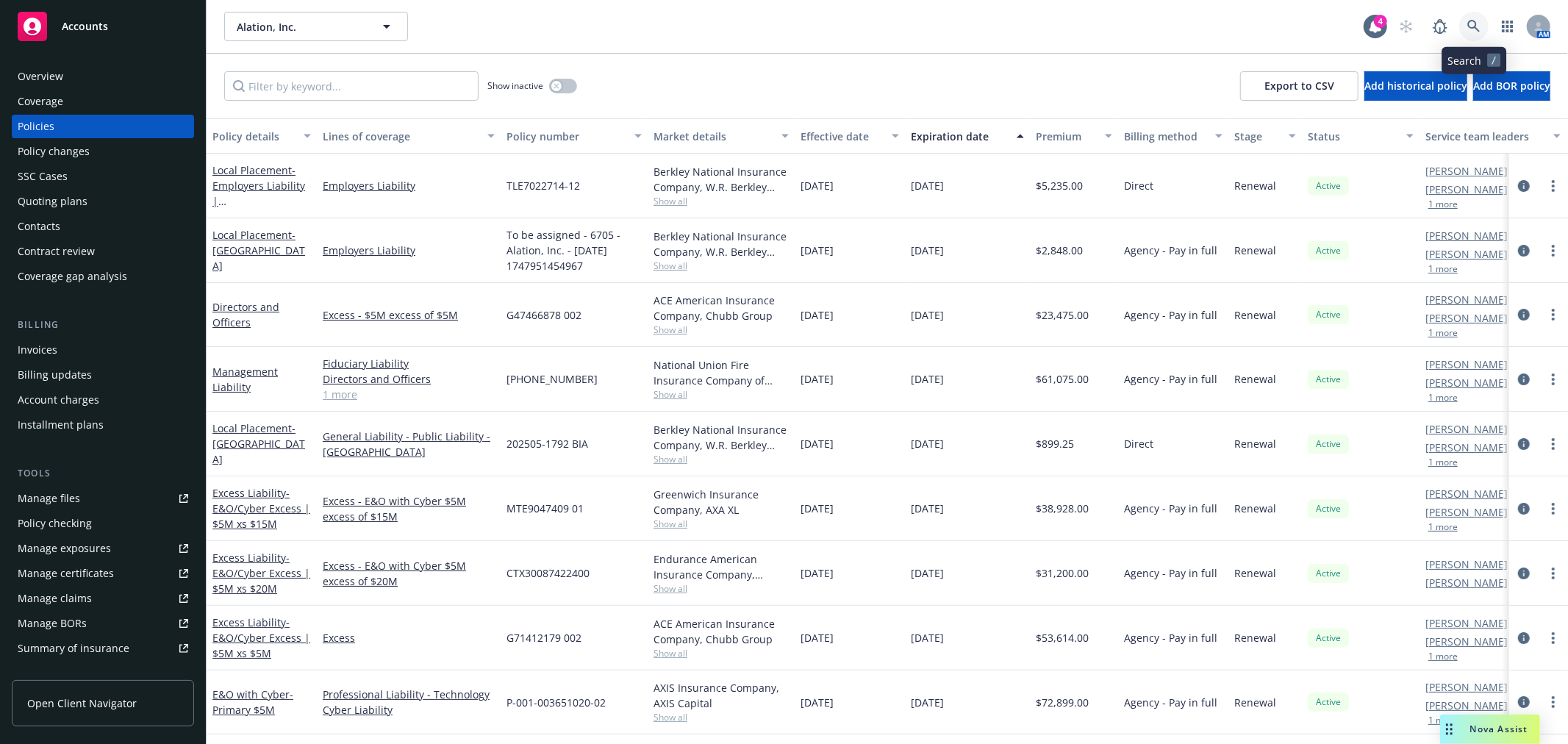
click at [1469, 20] on icon at bounding box center [1474, 26] width 14 height 14
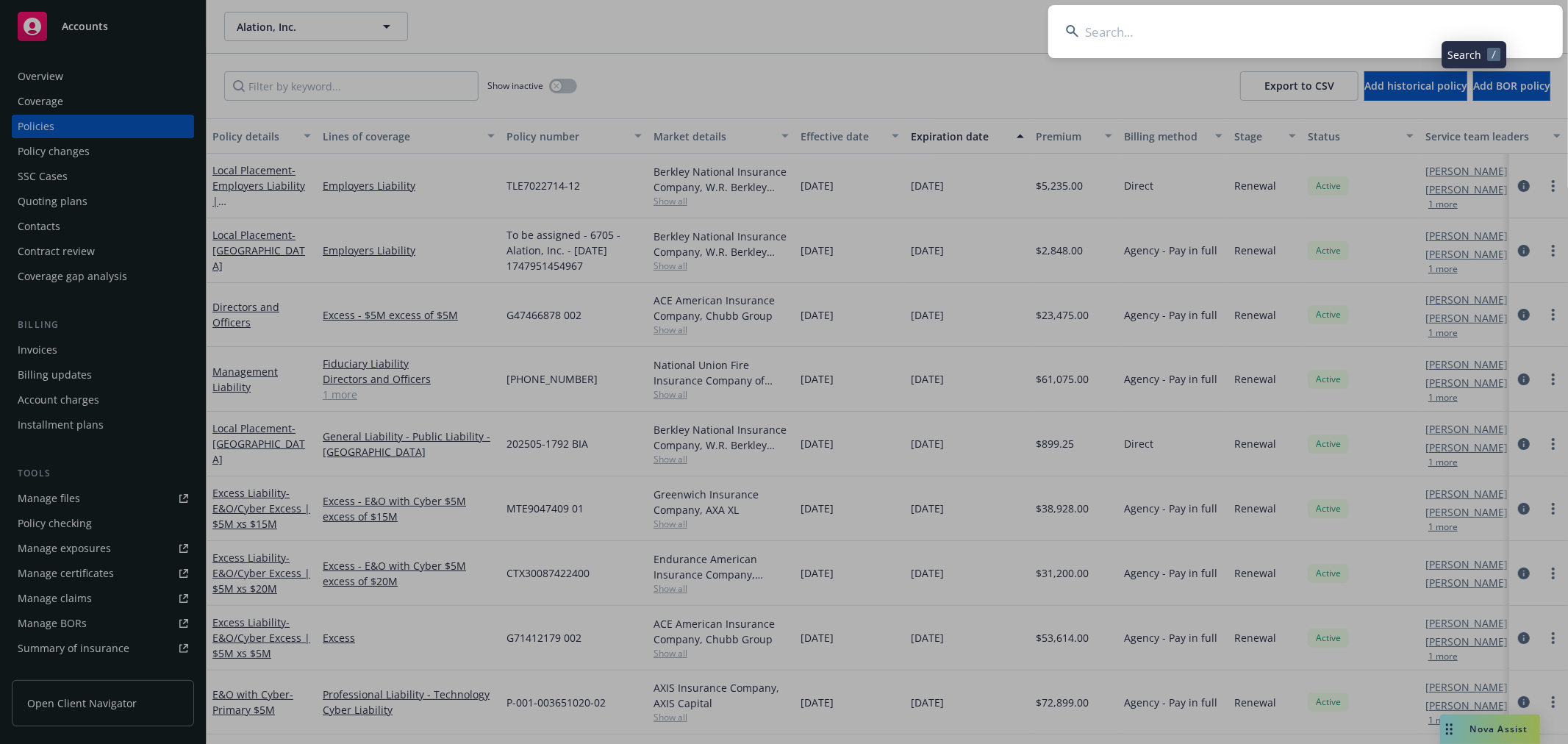
click at [1387, 21] on input at bounding box center [1306, 32] width 515 height 53
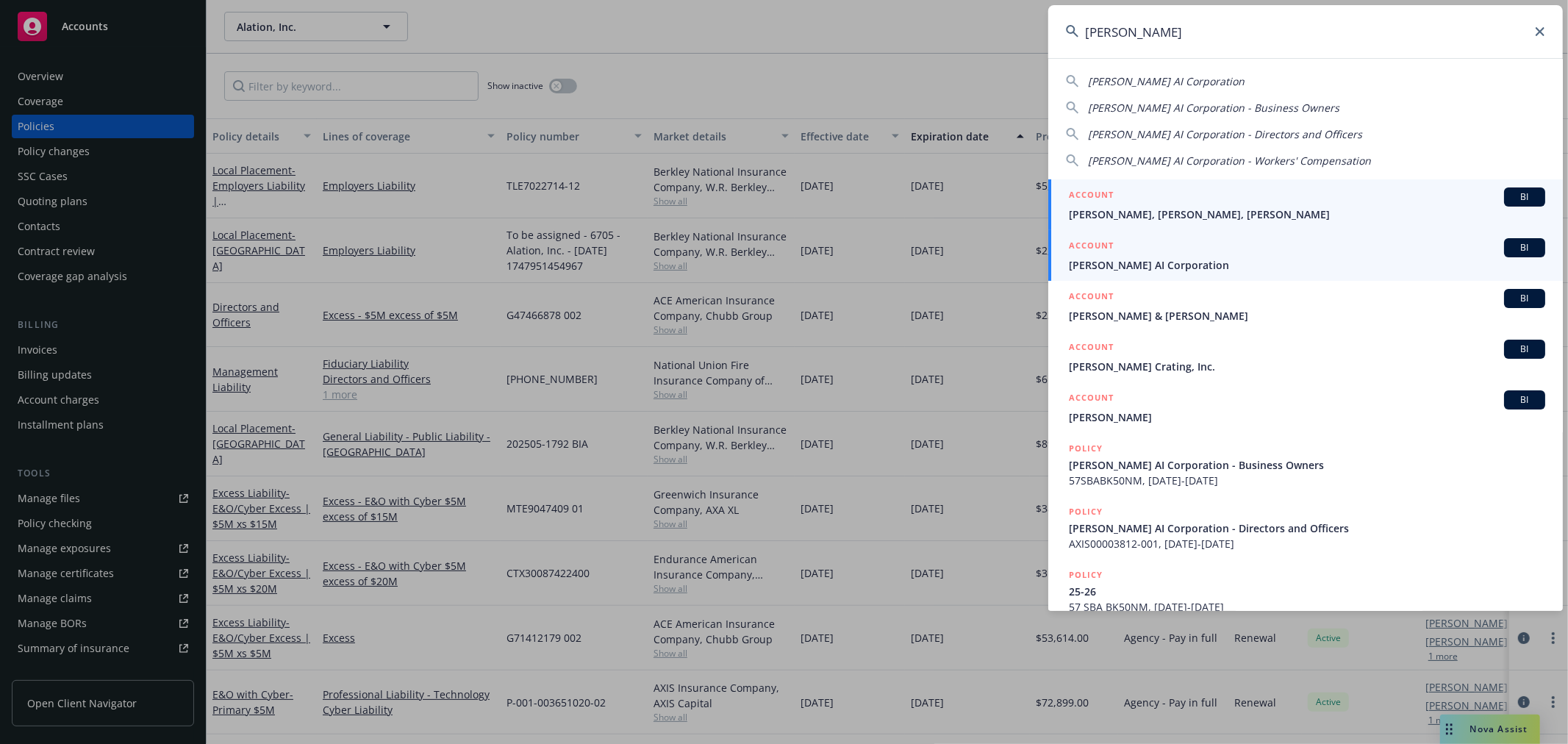
type input "rhoda"
click at [1239, 261] on span "Rhoda AI Corporation" at bounding box center [1307, 265] width 476 height 16
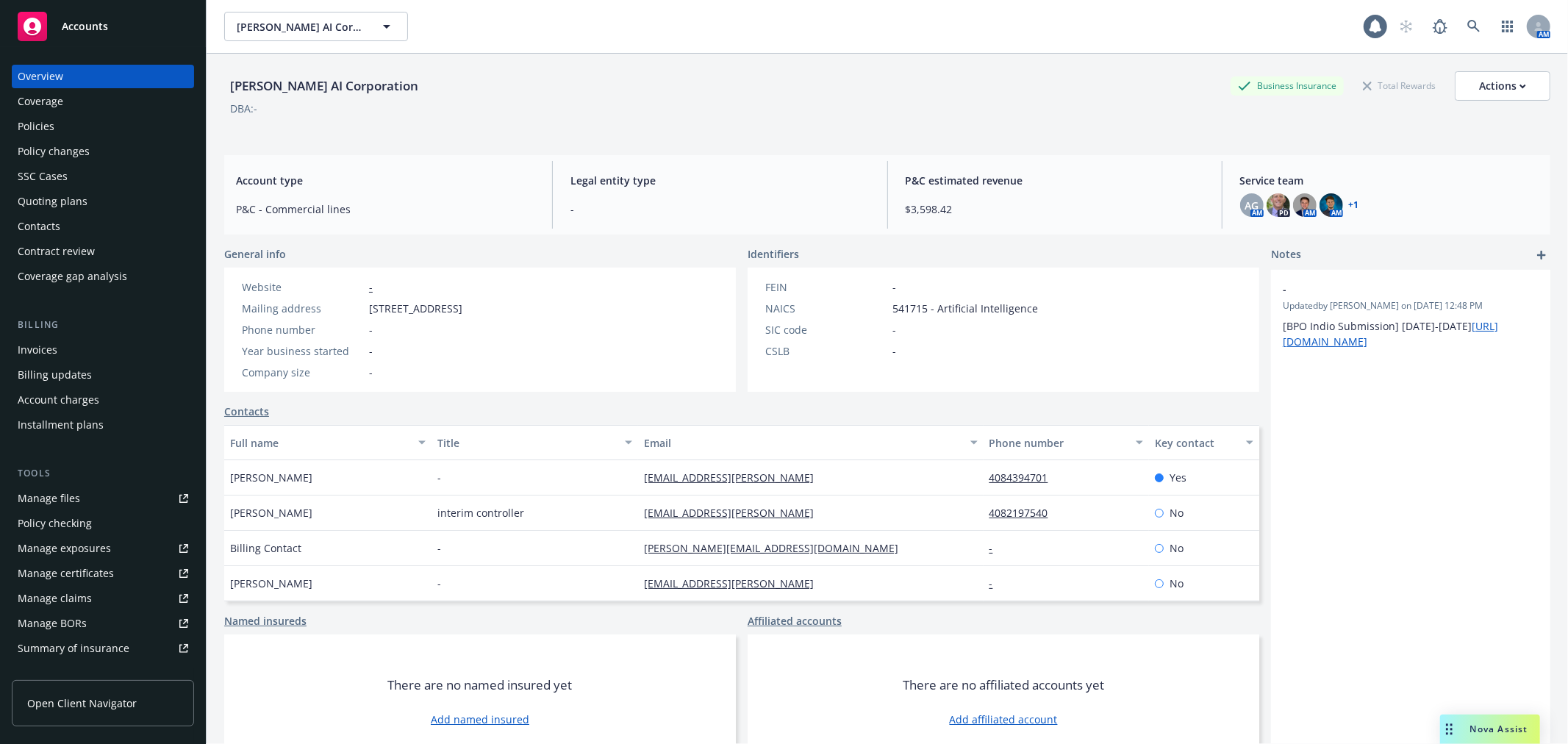
click at [69, 131] on div "Policies" at bounding box center [102, 127] width 171 height 24
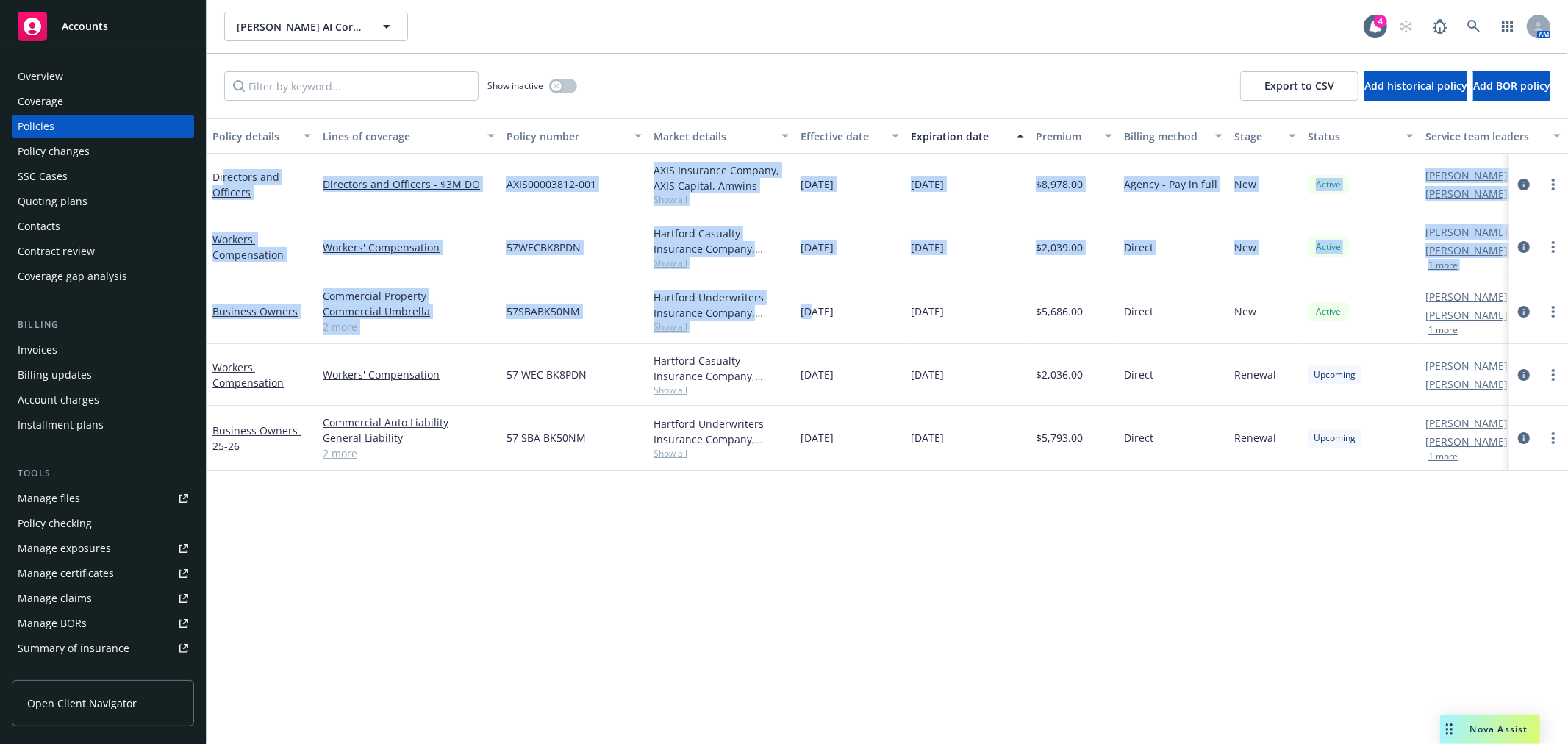
drag, startPoint x: 221, startPoint y: 175, endPoint x: 1111, endPoint y: 484, distance: 942.1
click at [816, 324] on div "Directors and Officers Directors and Officers - $3M DO AXIS00003812-001 AXIS In…" at bounding box center [915, 300] width 1419 height 294
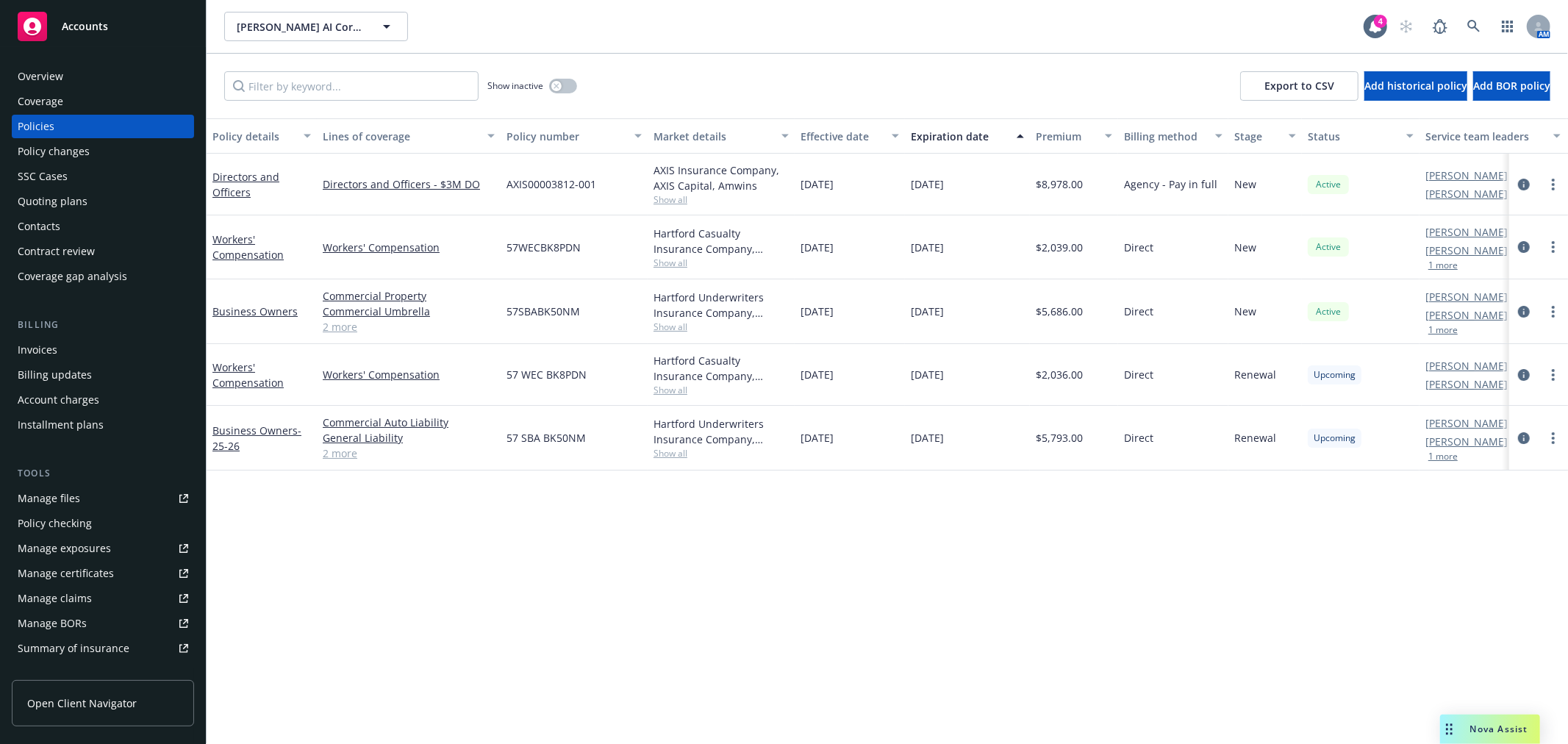
click at [1120, 482] on div "Policy details Lines of coverage Policy number Market details Effective date Ex…" at bounding box center [887, 432] width 1362 height 626
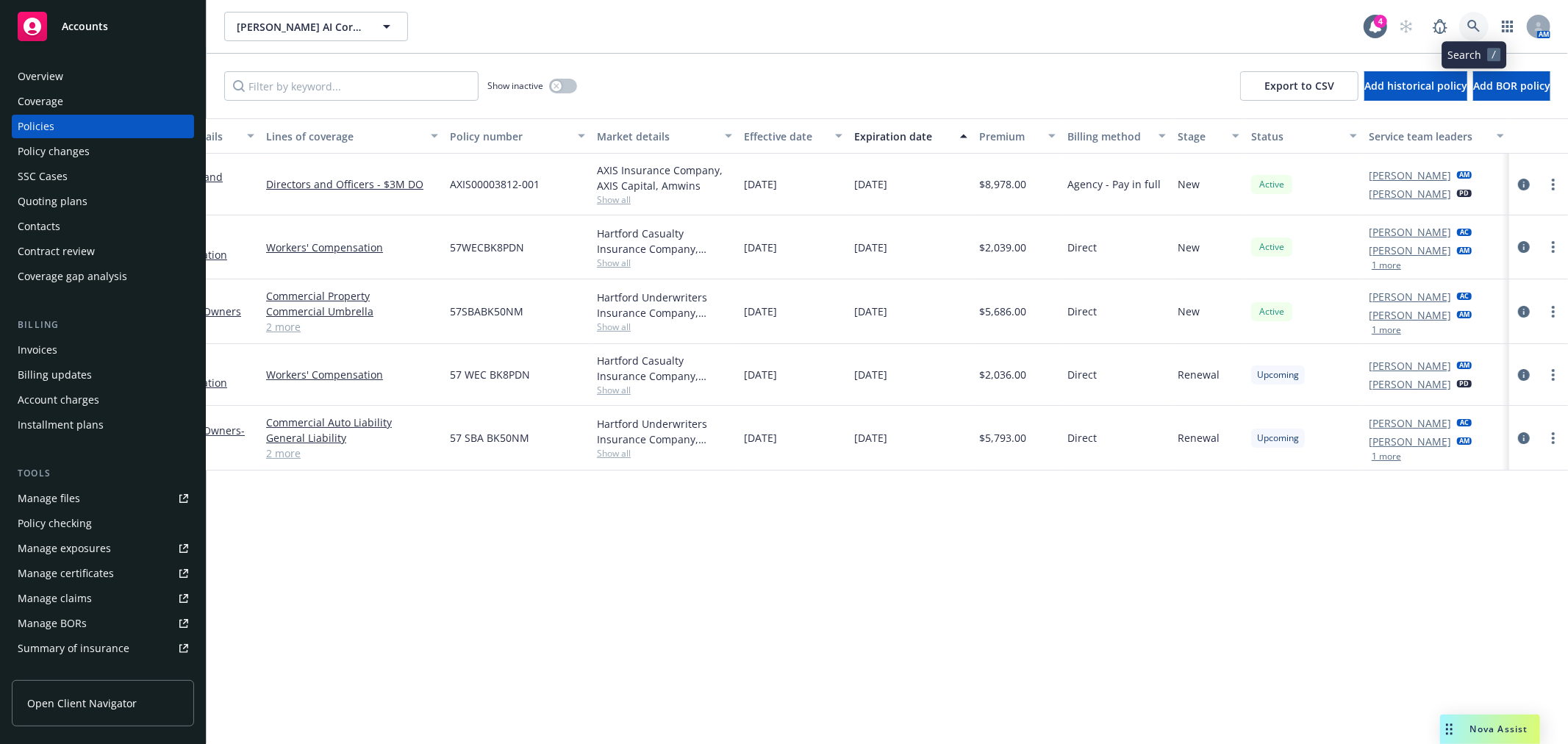
click at [1479, 29] on icon at bounding box center [1474, 26] width 14 height 14
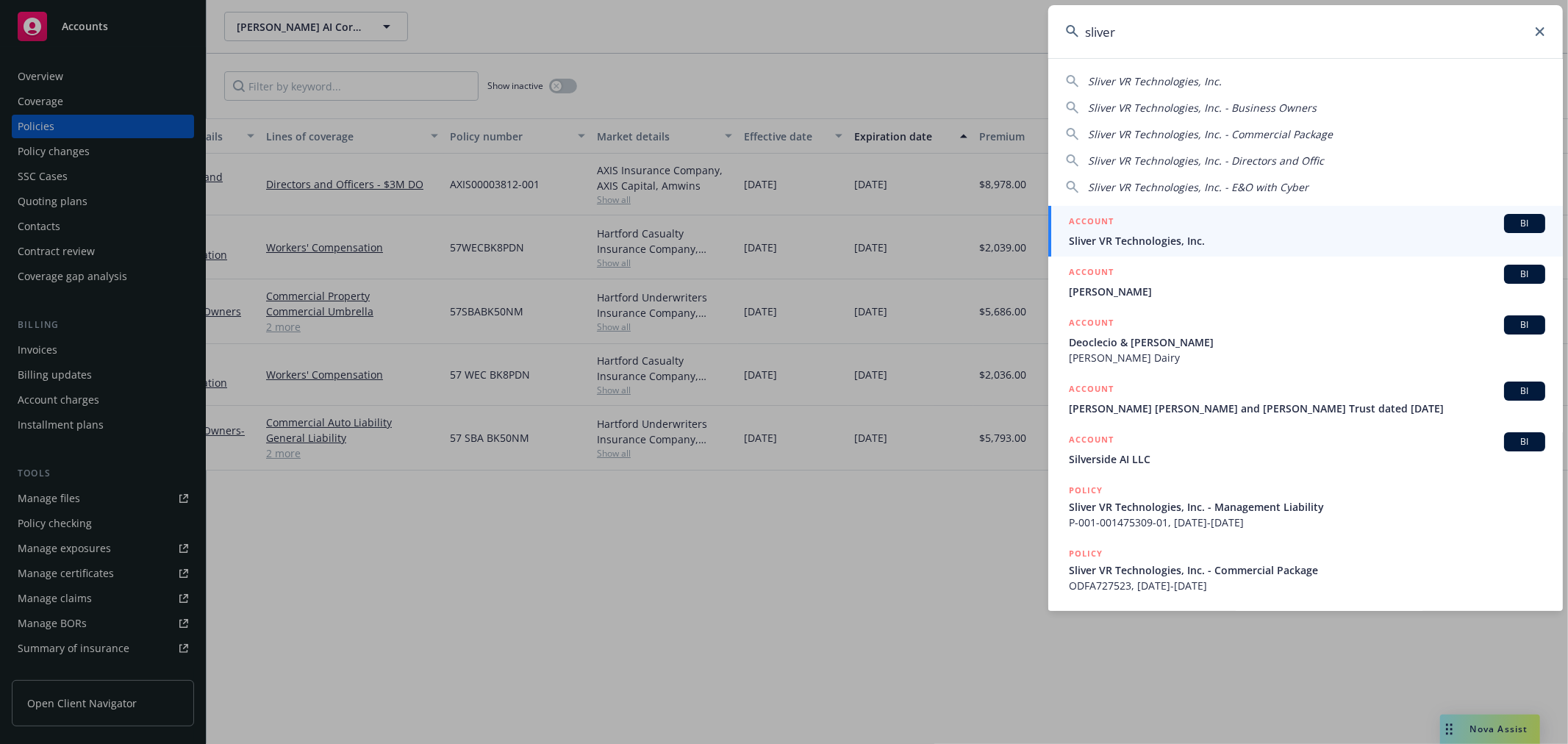
type input "sliver"
click at [1255, 224] on div "ACCOUNT BI" at bounding box center [1307, 223] width 476 height 19
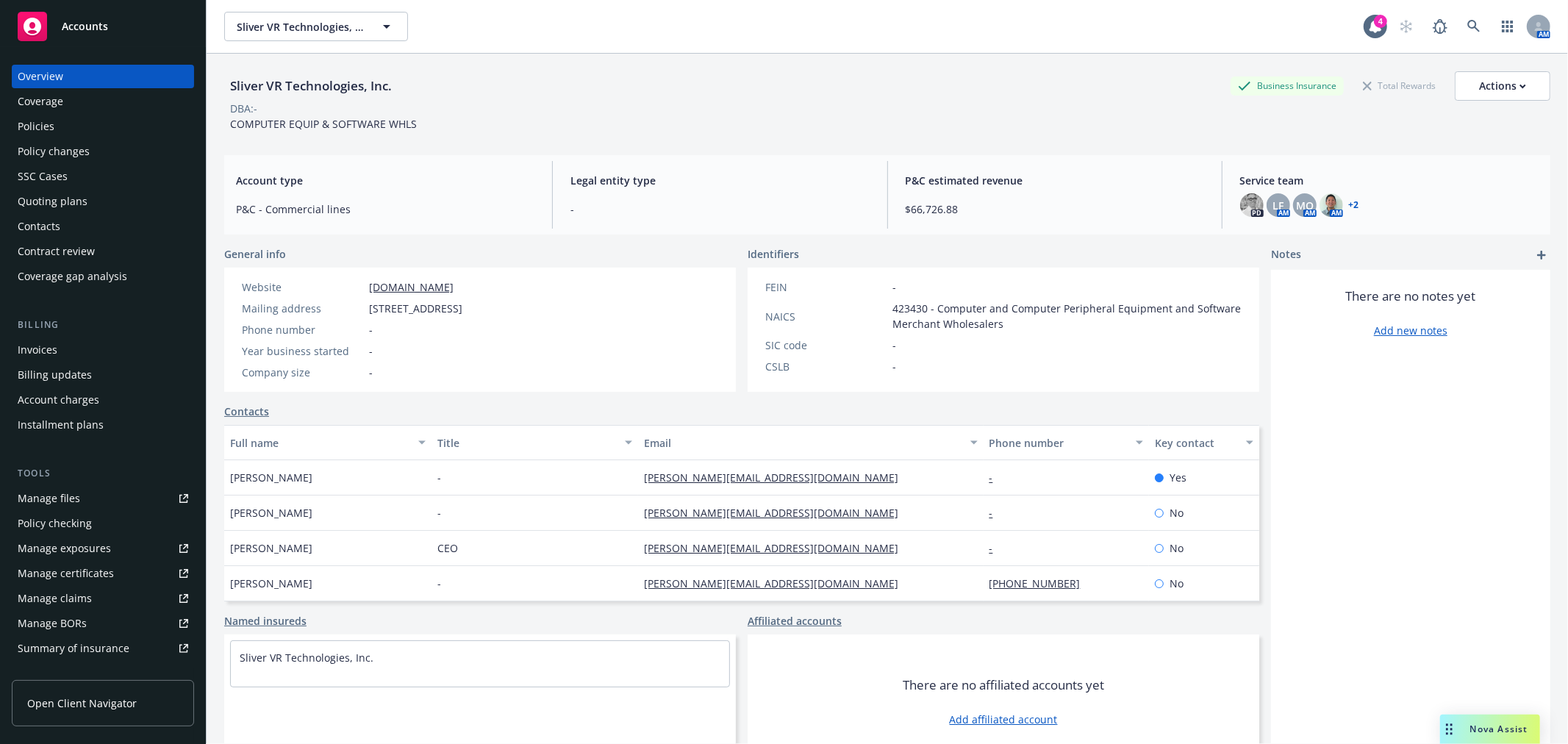
click at [36, 123] on div "Policies" at bounding box center [36, 127] width 37 height 24
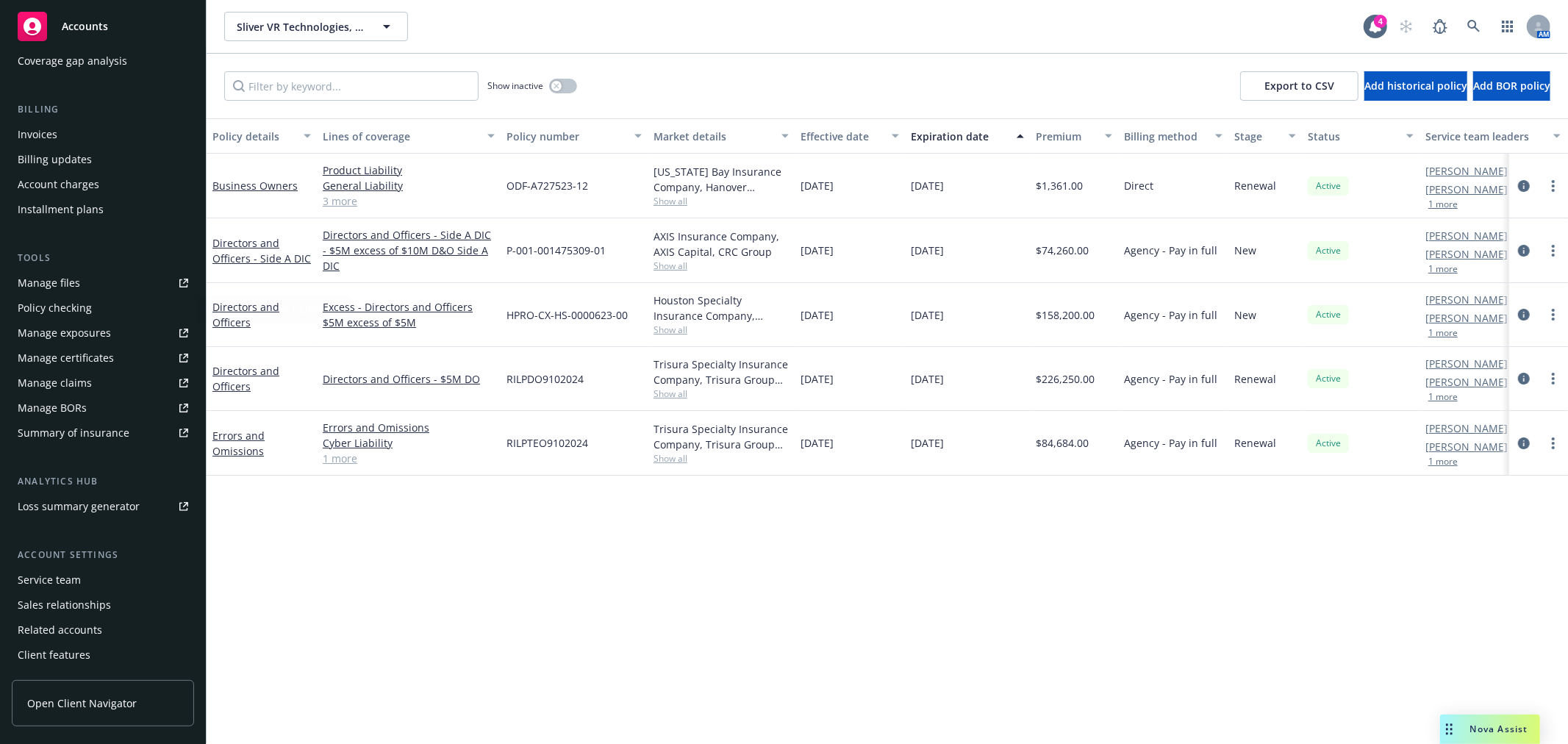
scroll to position [238, 0]
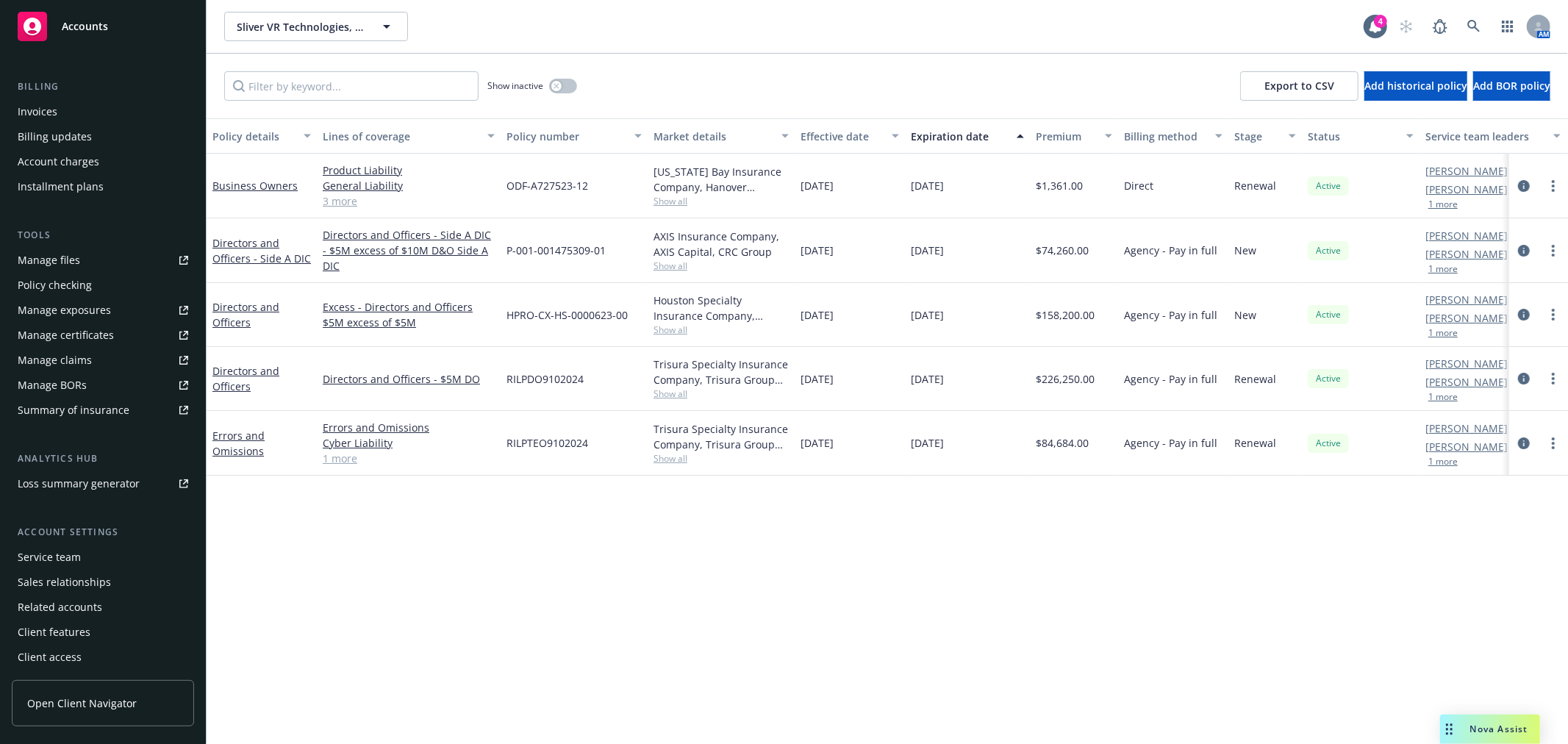
click at [64, 253] on div "Manage files" at bounding box center [48, 260] width 62 height 24
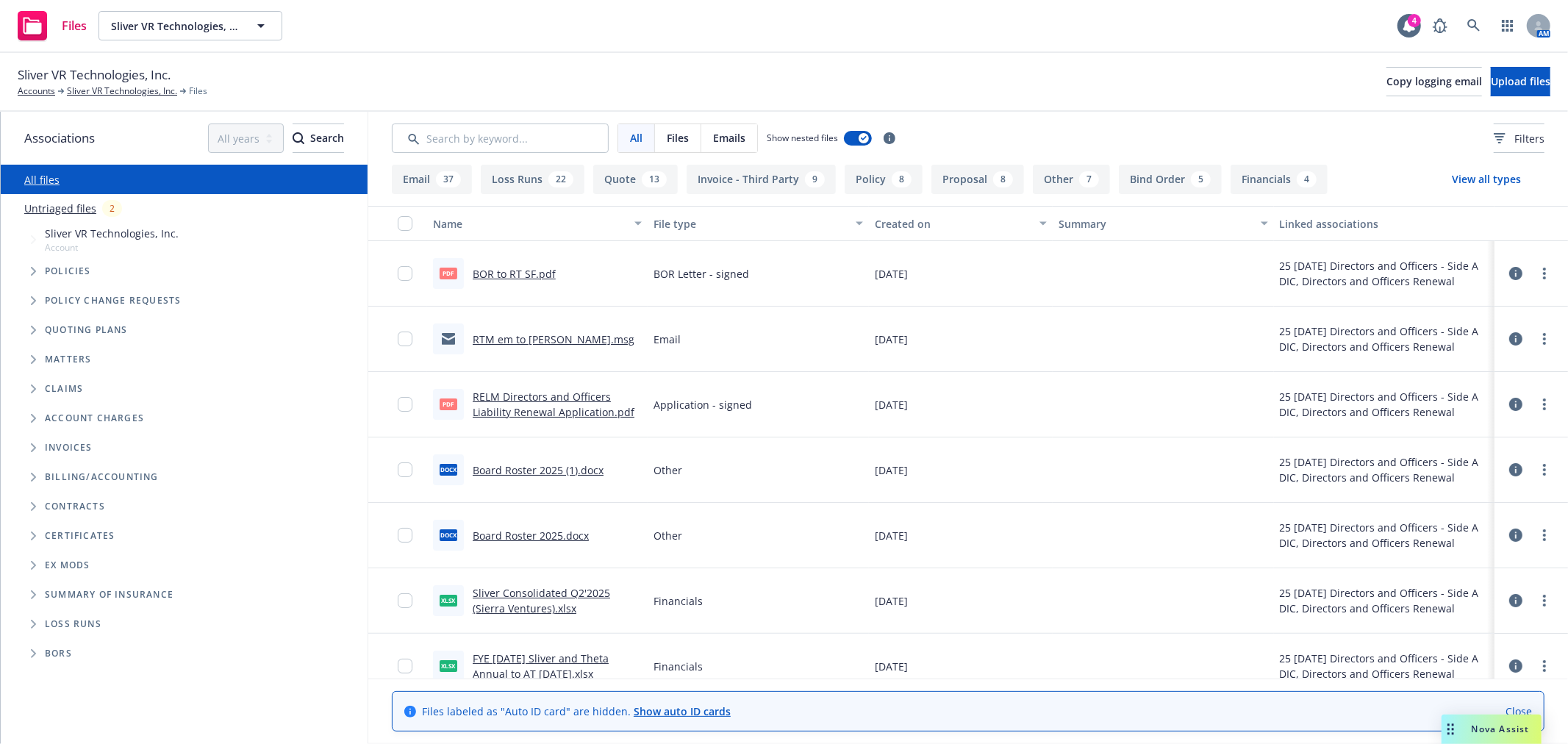
click at [55, 623] on span "Loss Runs" at bounding box center [73, 624] width 57 height 9
click at [36, 623] on icon "Folder Tree Example" at bounding box center [34, 624] width 5 height 9
click at [64, 676] on link "2025" at bounding box center [57, 679] width 24 height 16
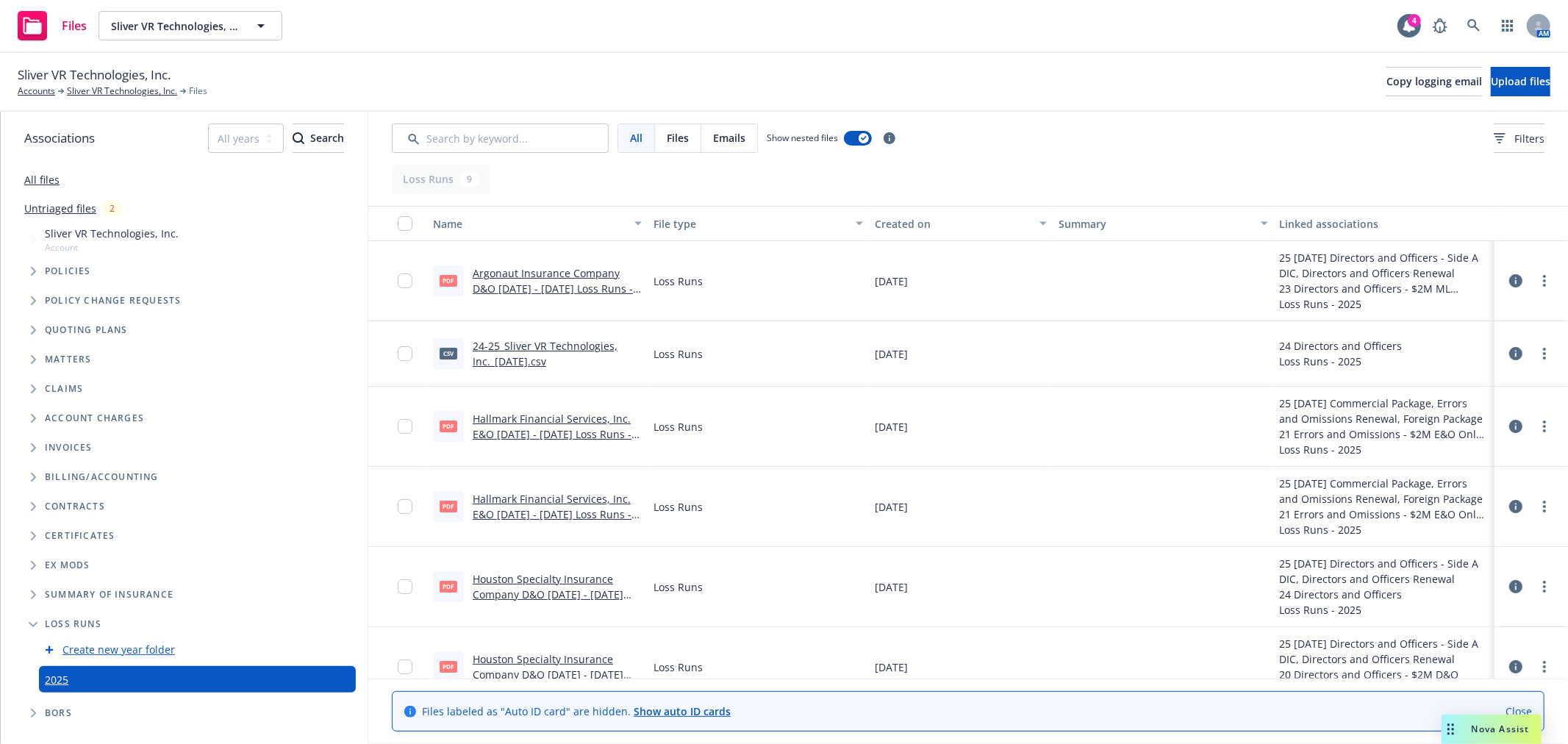
click at [727, 141] on span "Emails" at bounding box center [728, 138] width 32 height 16
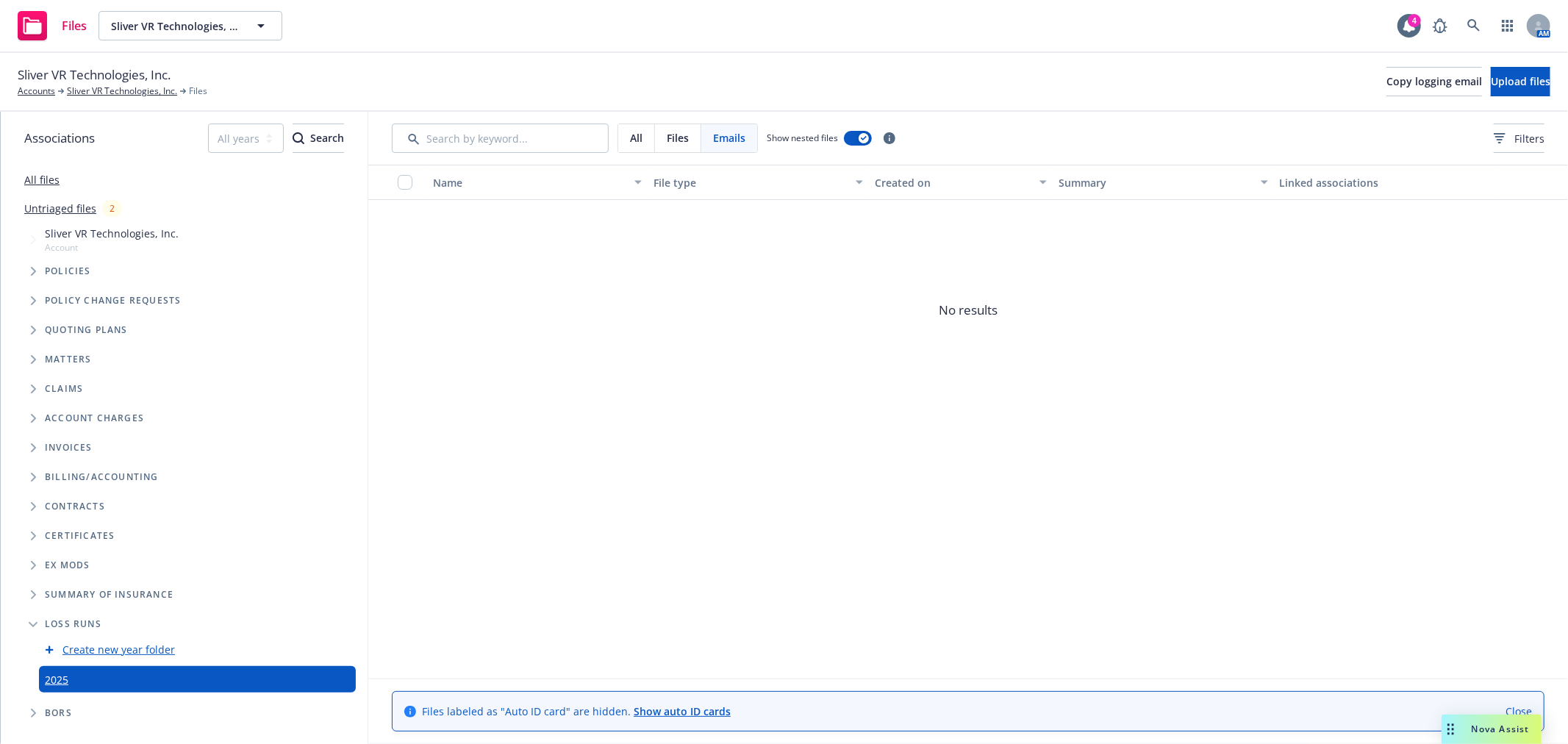
click at [57, 680] on link "2025" at bounding box center [57, 679] width 24 height 16
click at [59, 681] on link "2025" at bounding box center [57, 679] width 24 height 16
click at [1511, 86] on span "Upload files" at bounding box center [1521, 80] width 59 height 14
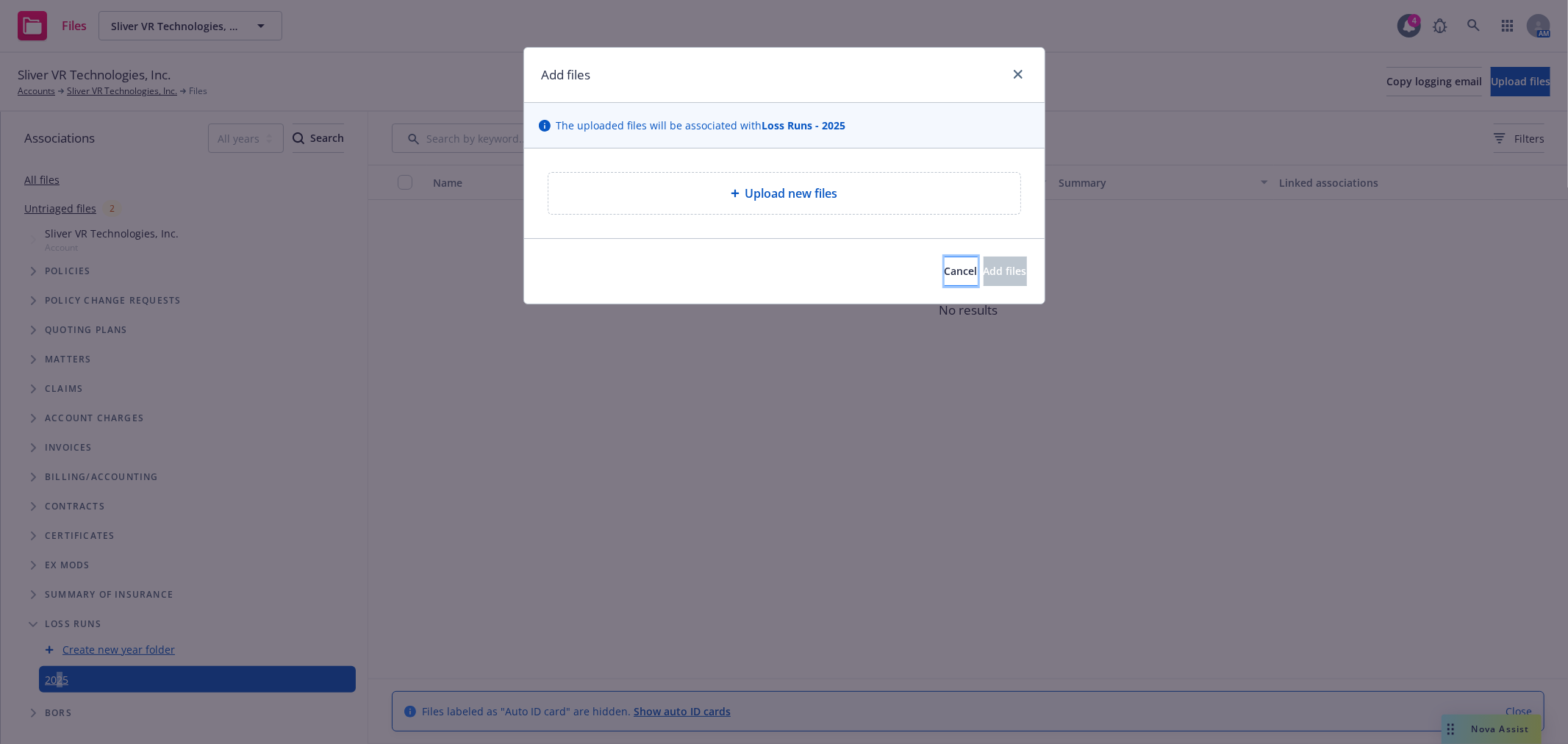
click at [945, 275] on button "Cancel" at bounding box center [961, 271] width 33 height 29
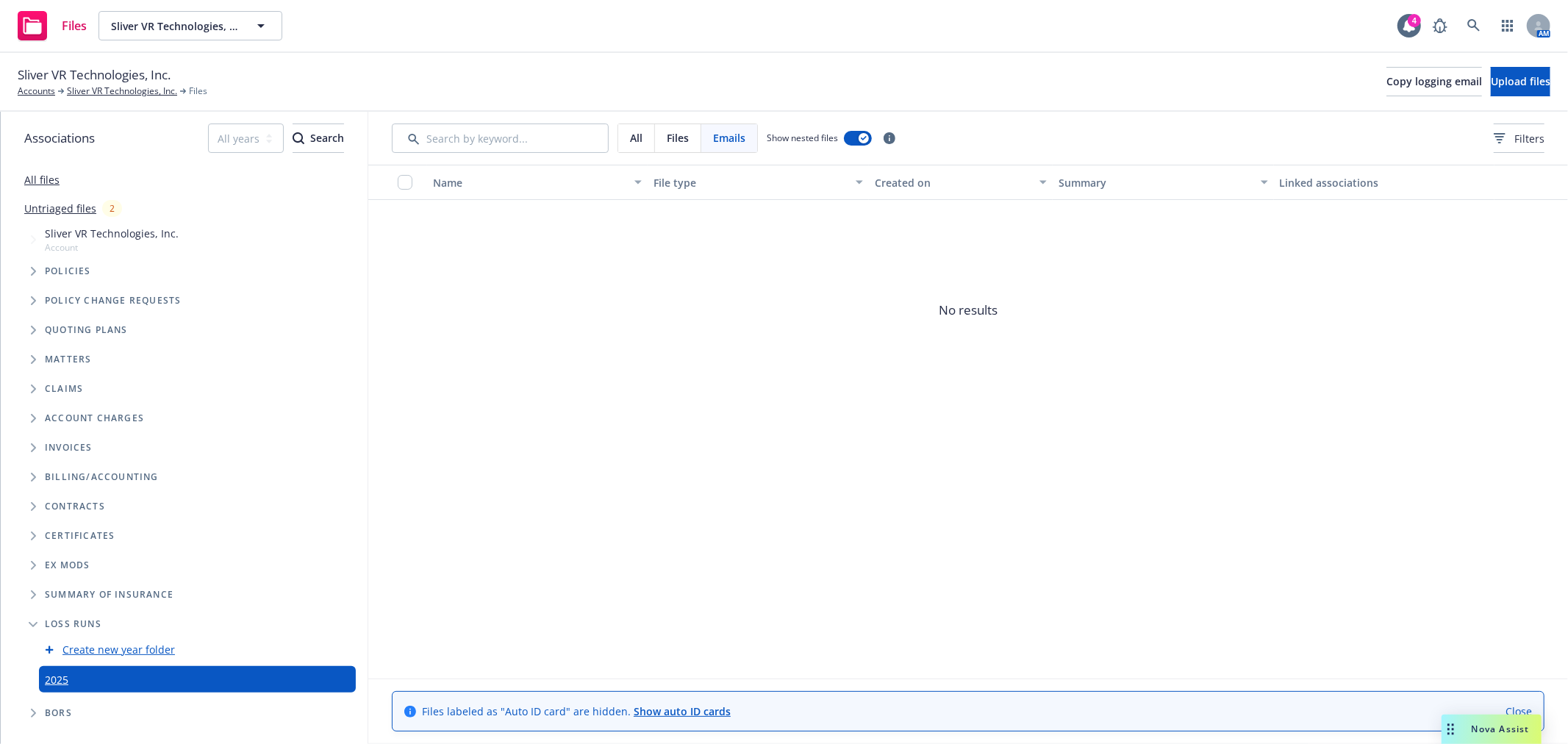
click at [49, 180] on link "All files" at bounding box center [42, 179] width 36 height 14
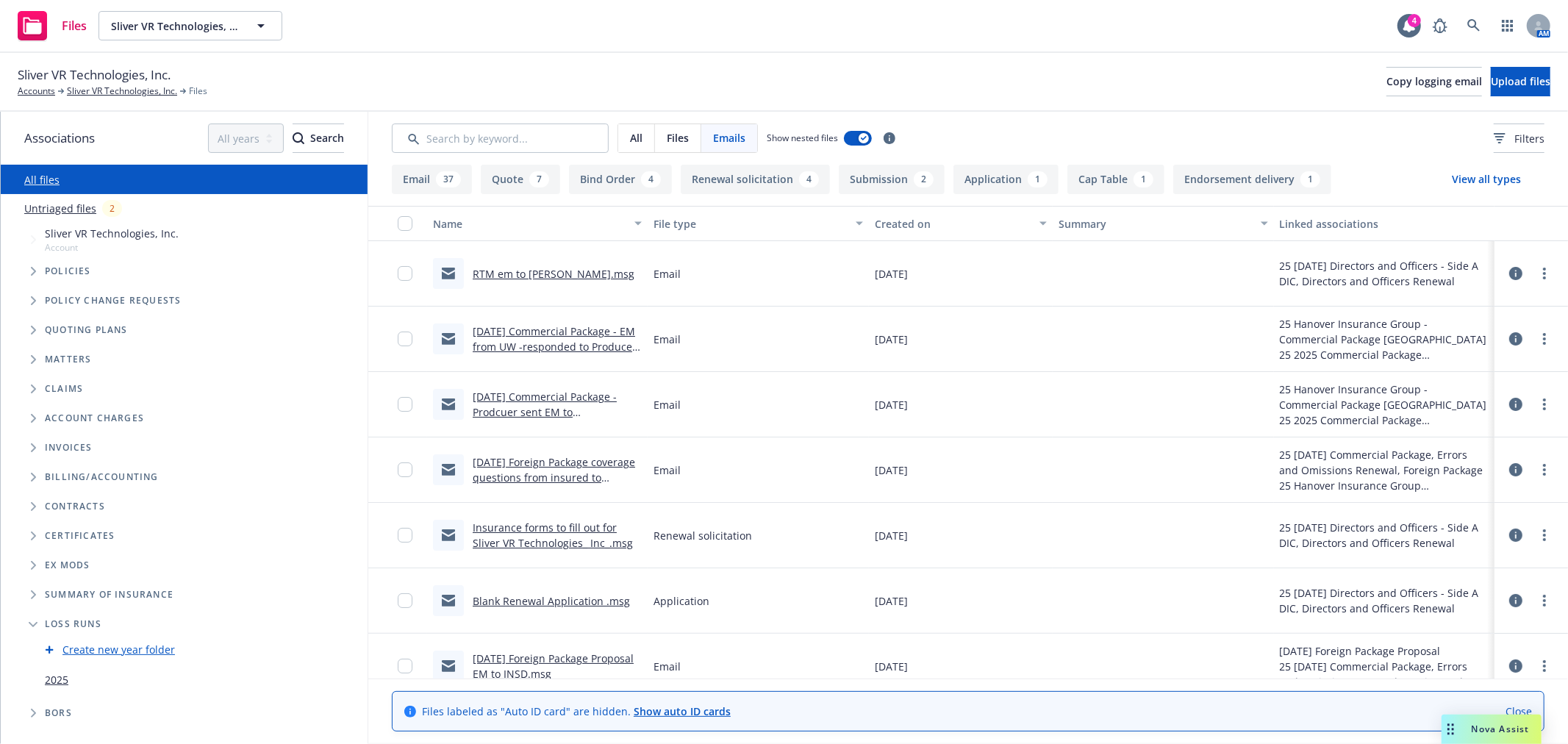
click at [55, 673] on link "2025" at bounding box center [57, 679] width 24 height 16
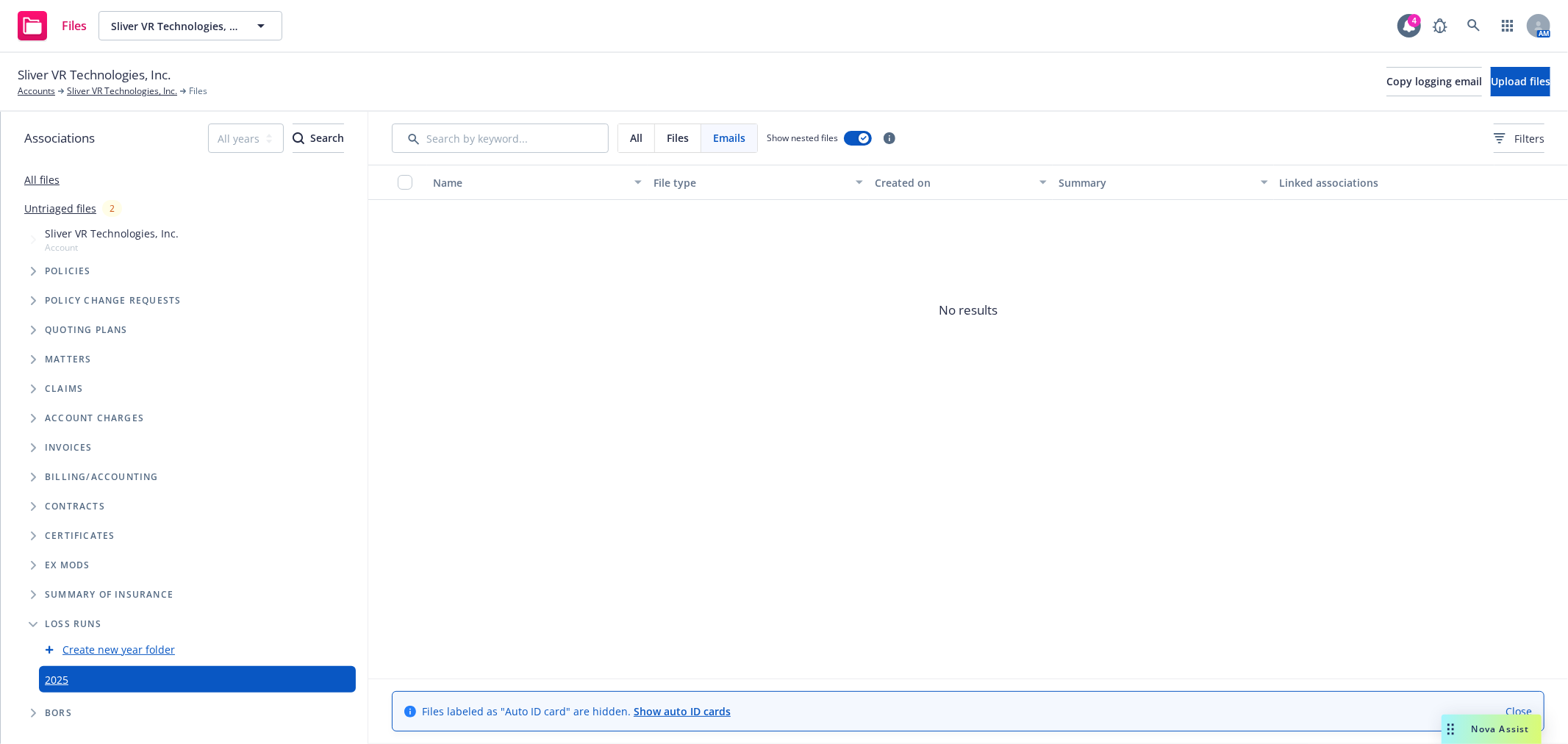
click at [685, 135] on span "Files" at bounding box center [678, 138] width 22 height 16
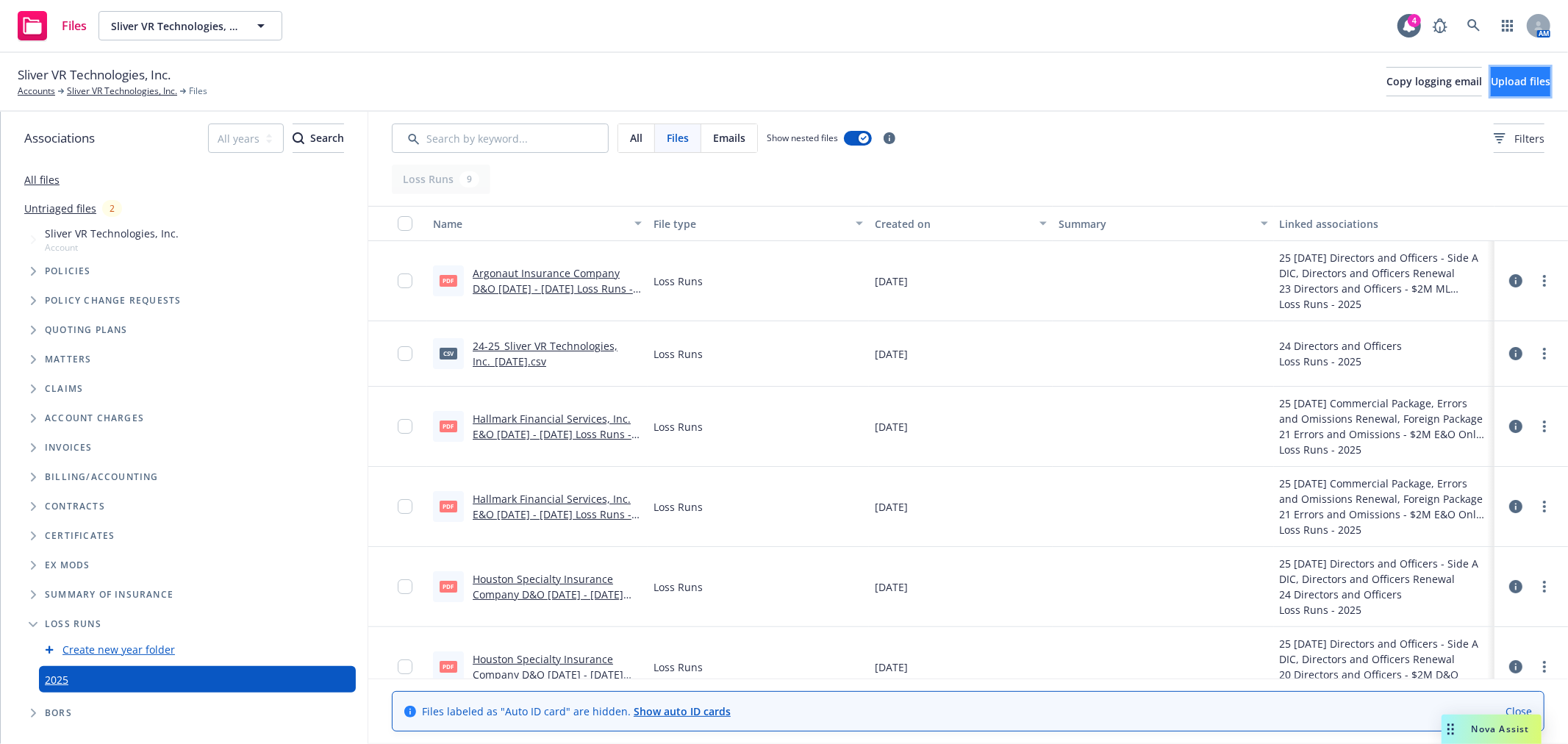
click at [1511, 85] on span "Upload files" at bounding box center [1521, 80] width 59 height 14
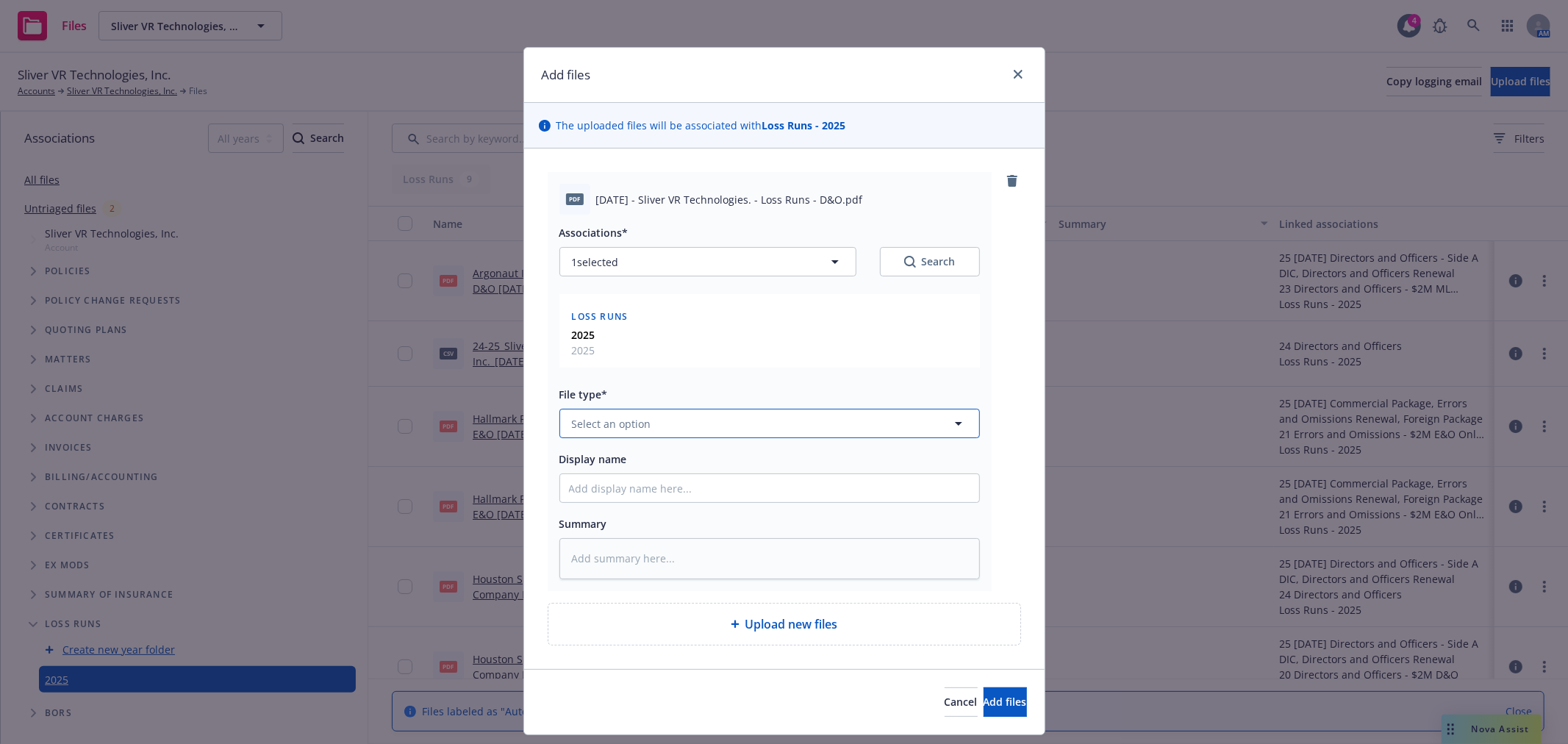
click at [714, 435] on button "Select an option" at bounding box center [769, 424] width 421 height 29
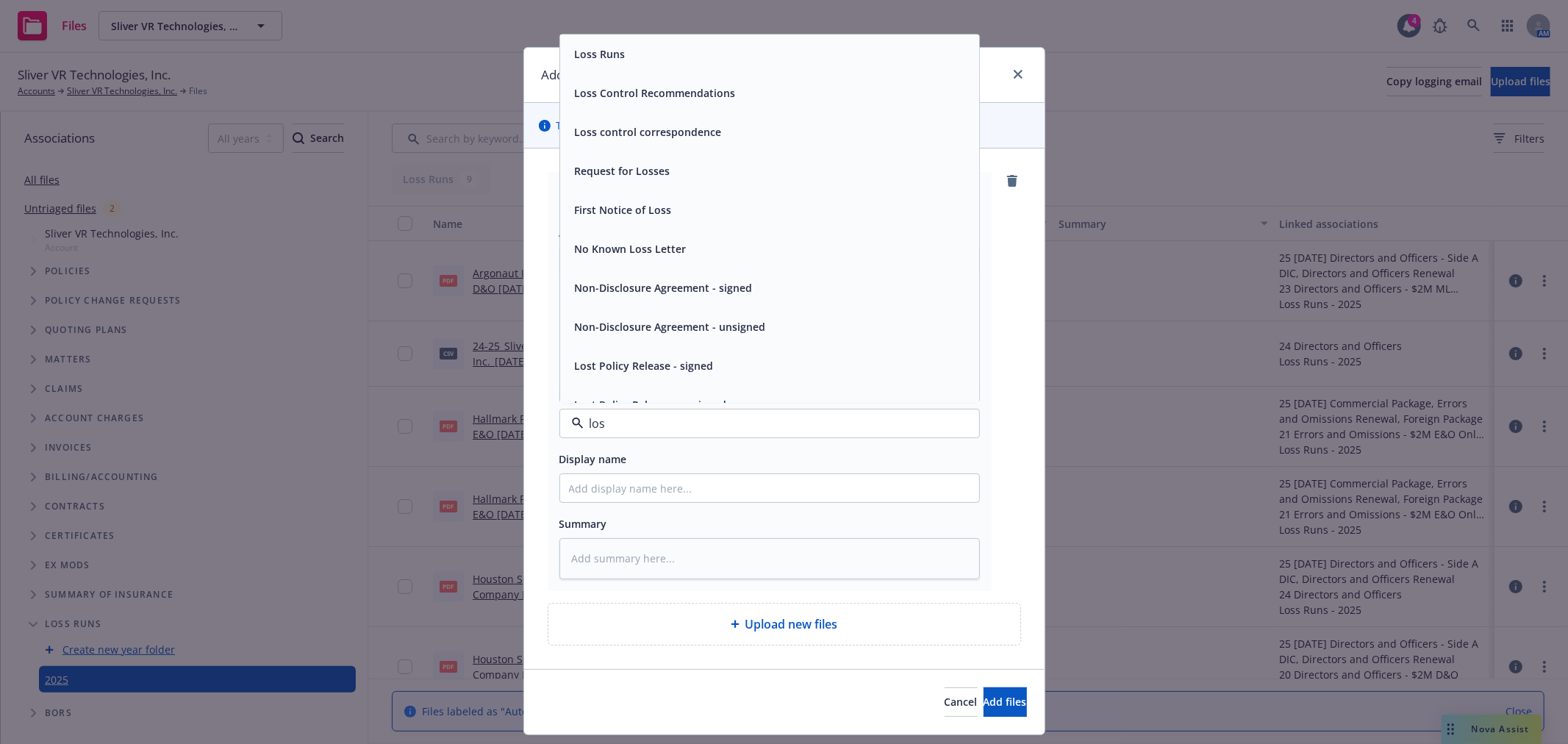
type input "loss"
click at [698, 58] on div "Loss Runs" at bounding box center [770, 54] width 402 height 21
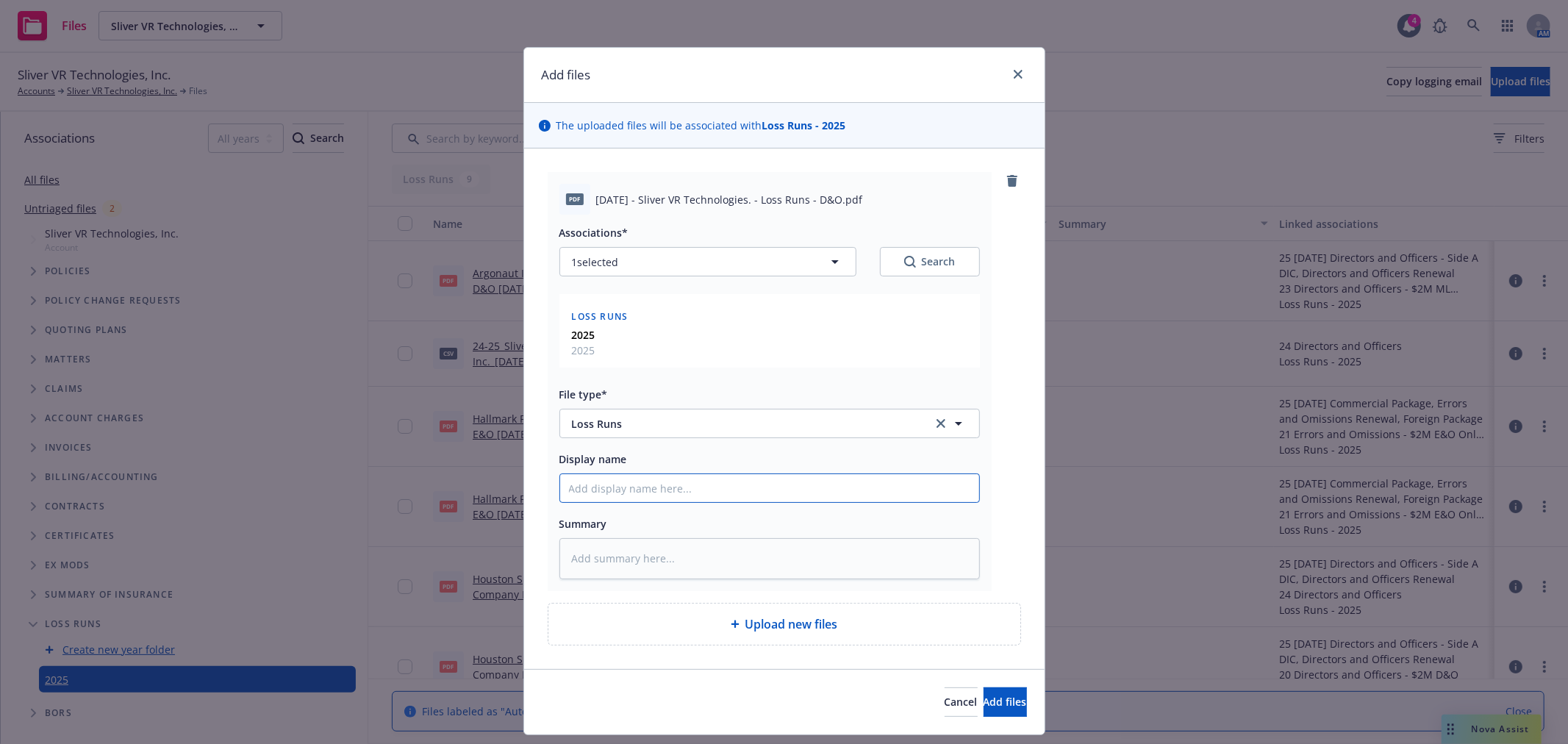
click at [638, 490] on input "Display name" at bounding box center [769, 488] width 419 height 28
type textarea "x"
type input "R"
type textarea "x"
type input "Re"
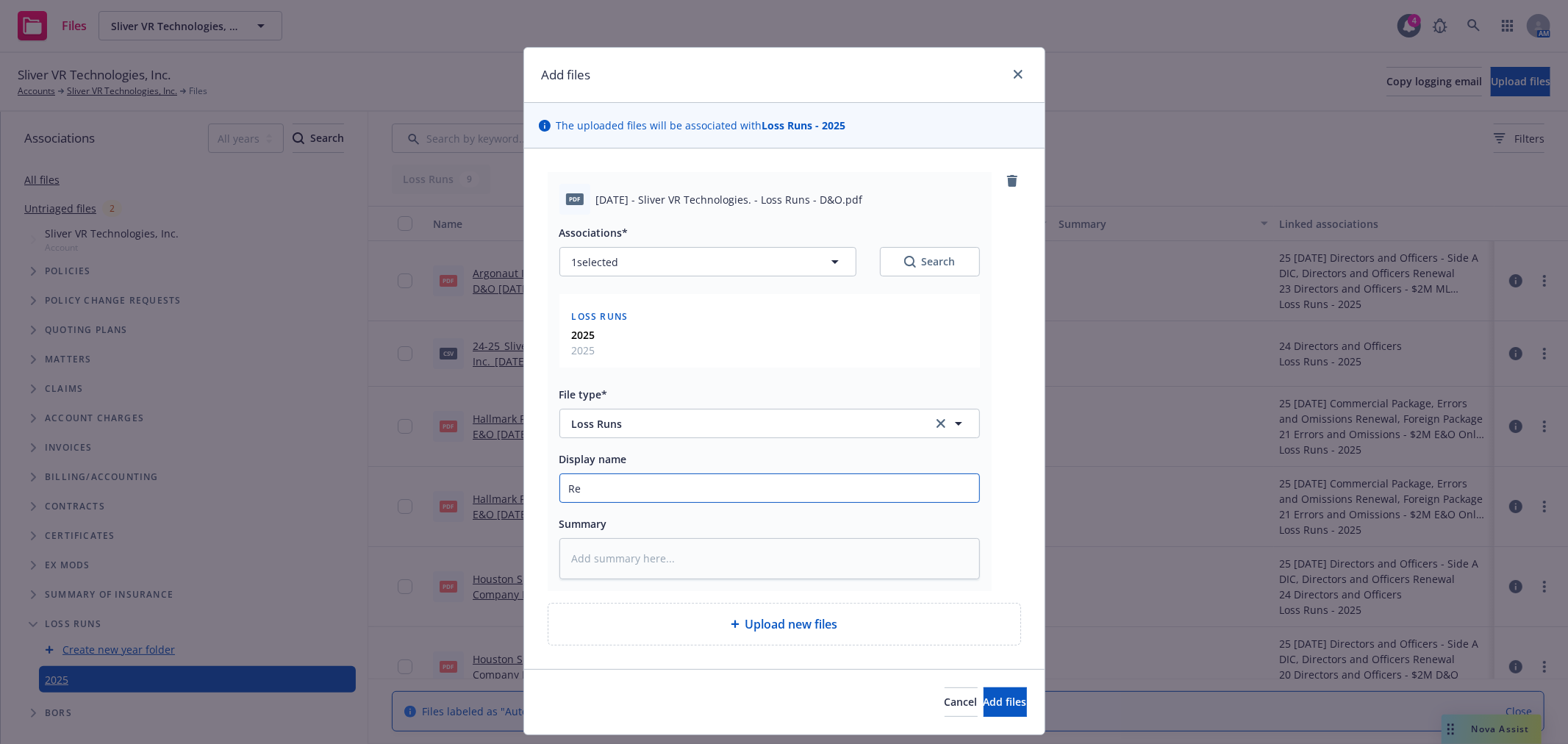
type textarea "x"
type input "Rel"
type textarea "x"
type input "Relm"
type textarea "x"
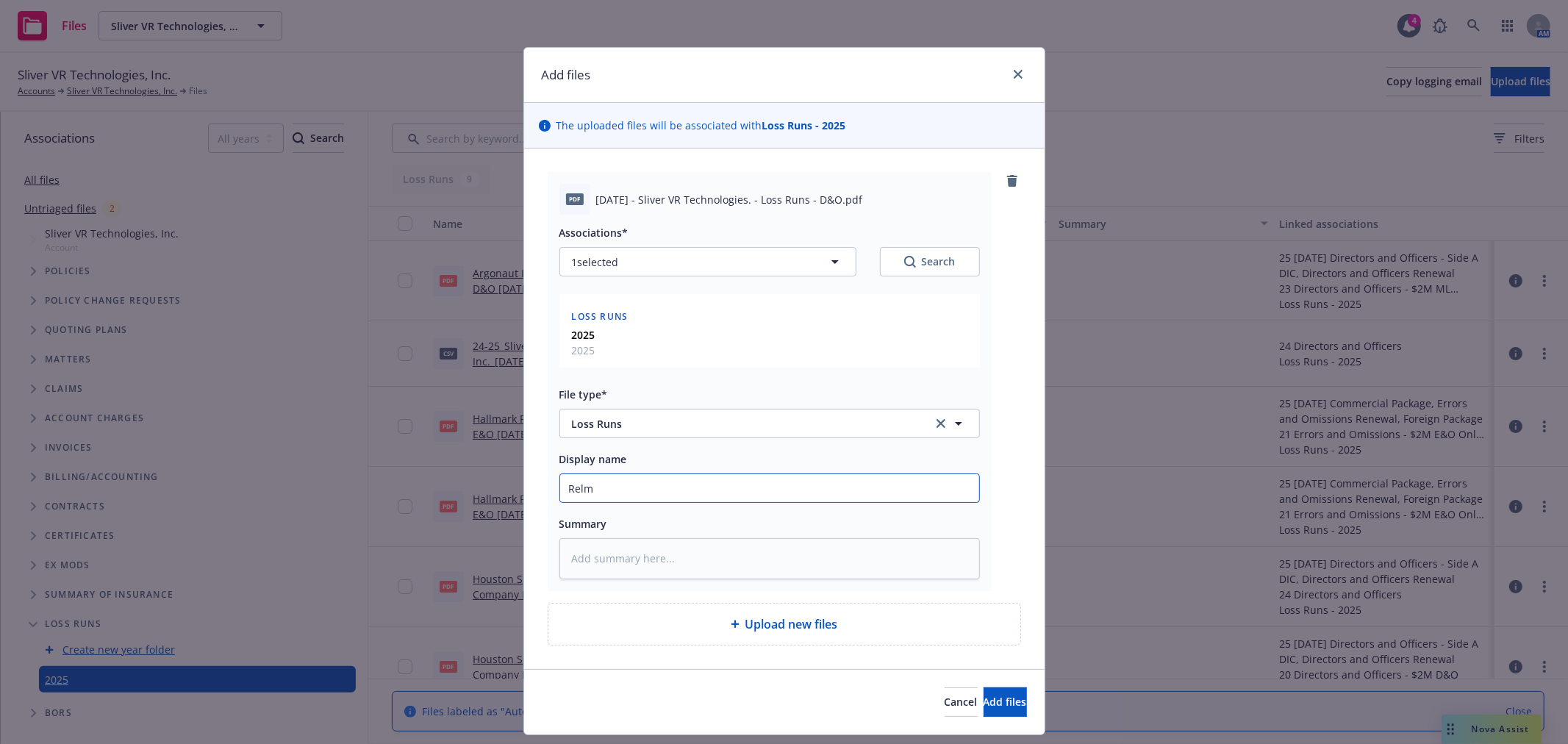
type input "Relm"
type textarea "x"
type input "Relm -"
type textarea "x"
type input "Relm -"
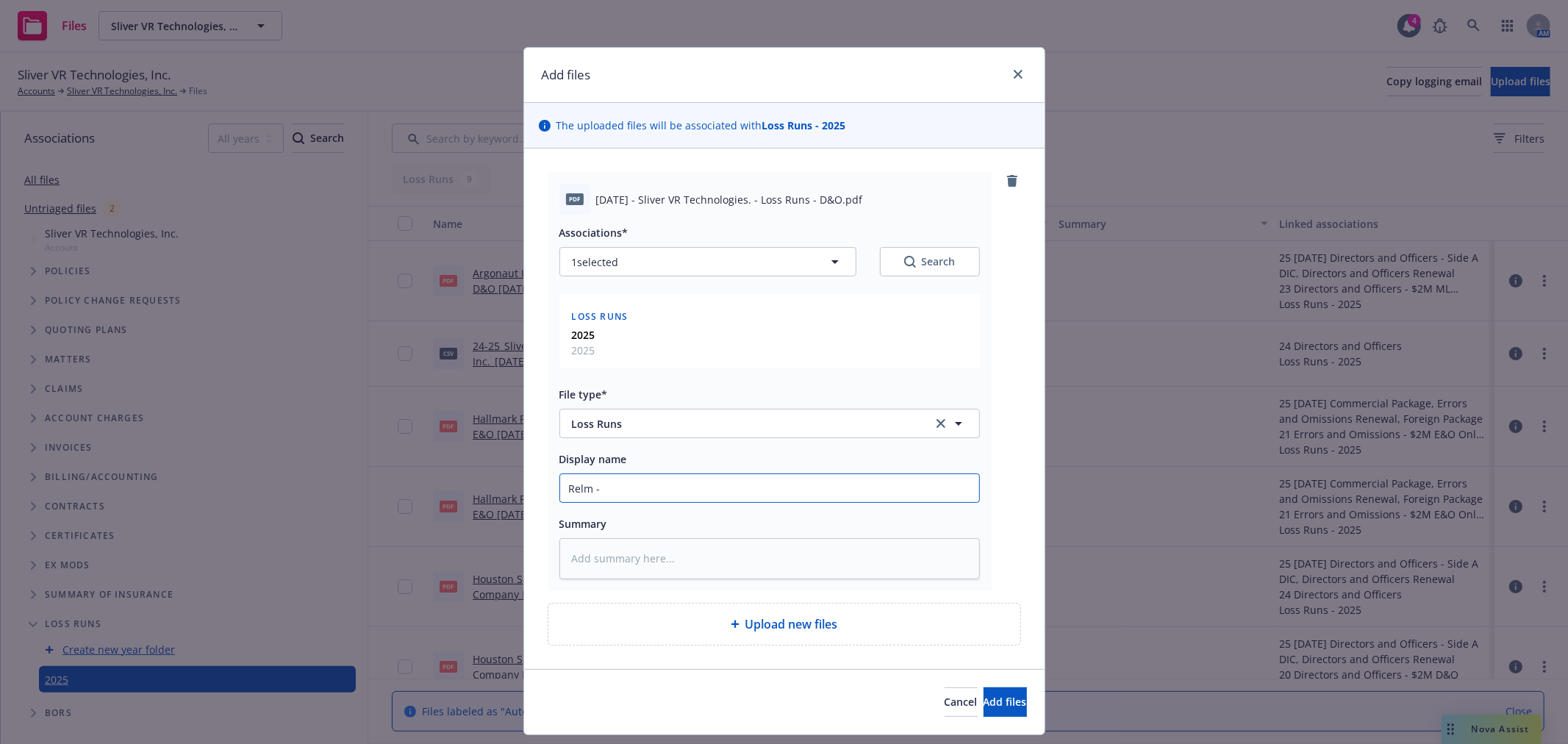
type textarea "x"
type input "Relm - D"
type textarea "x"
type input "Relm - D&"
type textarea "x"
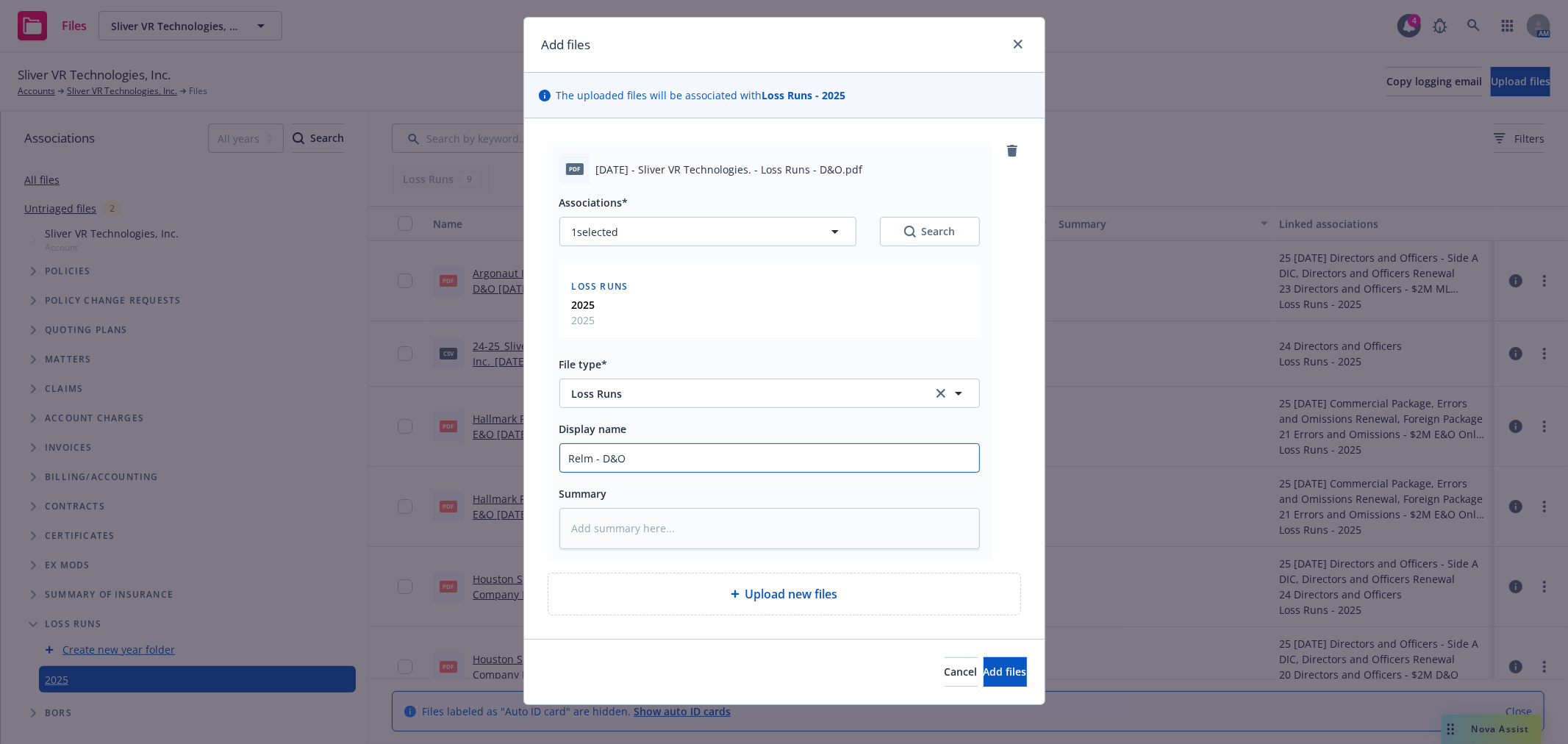
scroll to position [39, 0]
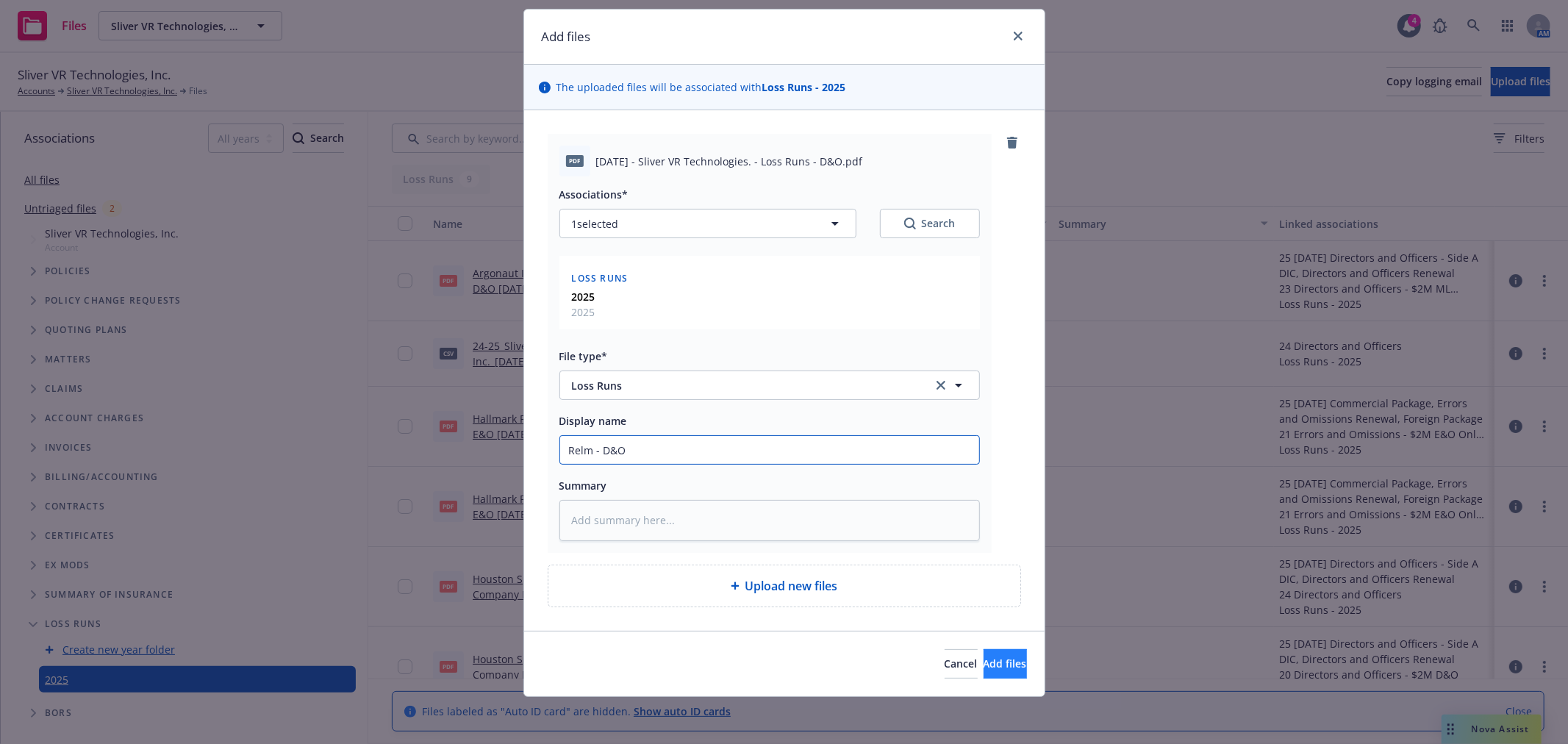
type input "Relm - D&O"
click at [990, 652] on button "Add files" at bounding box center [1006, 664] width 44 height 29
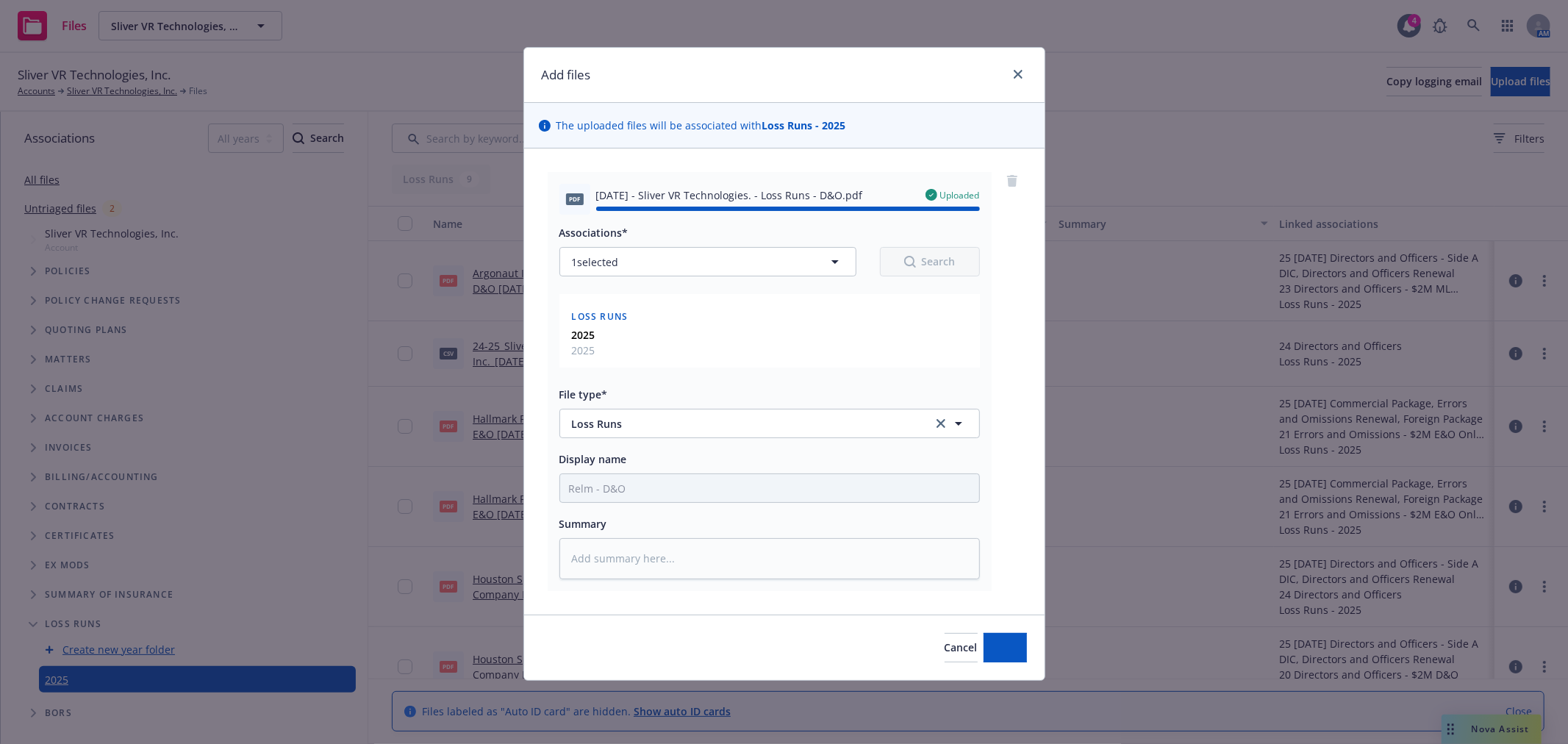
type textarea "x"
